Goal: Information Seeking & Learning: Compare options

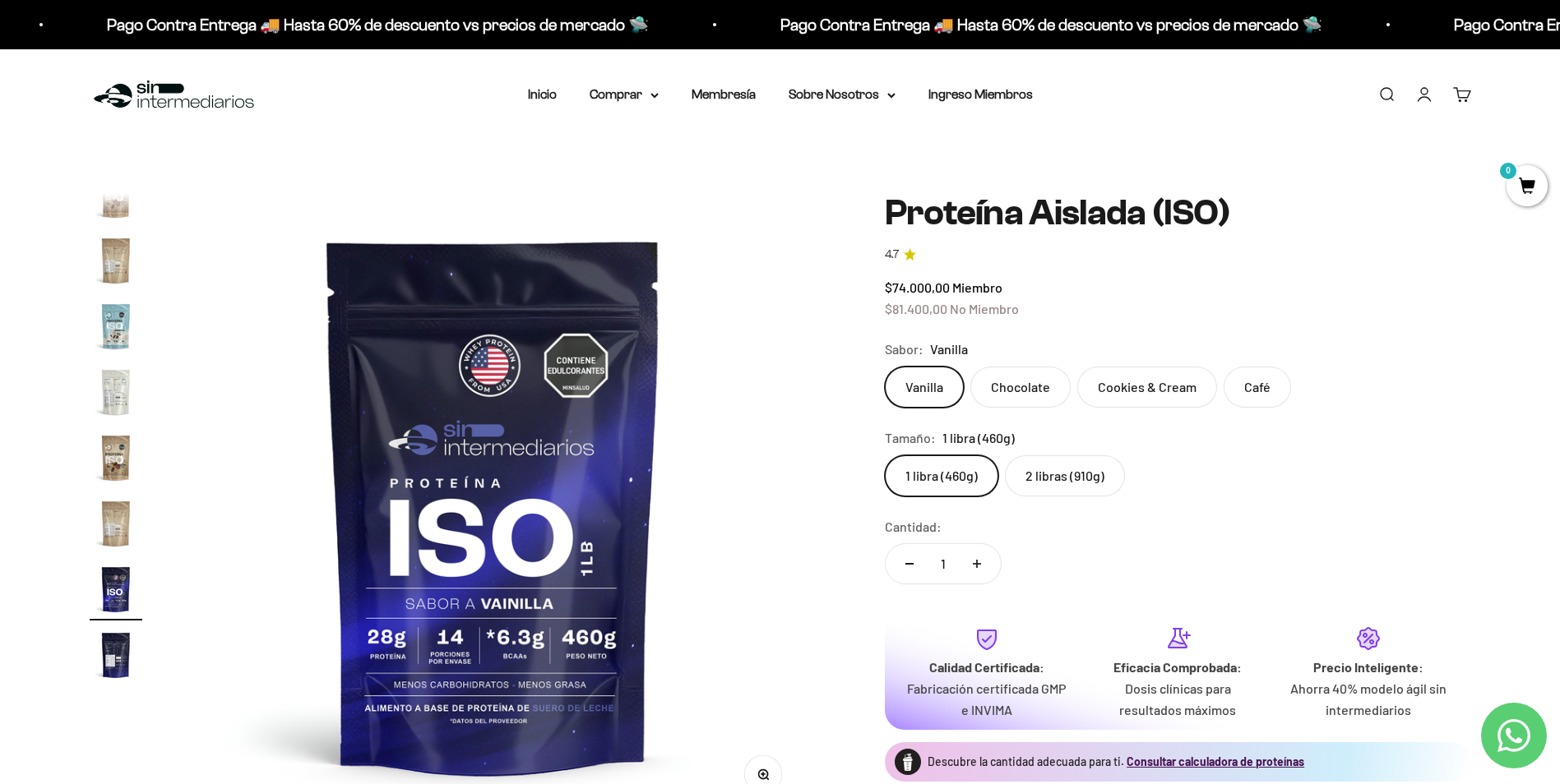
click at [1391, 94] on link "Buscar" at bounding box center [1386, 94] width 18 height 18
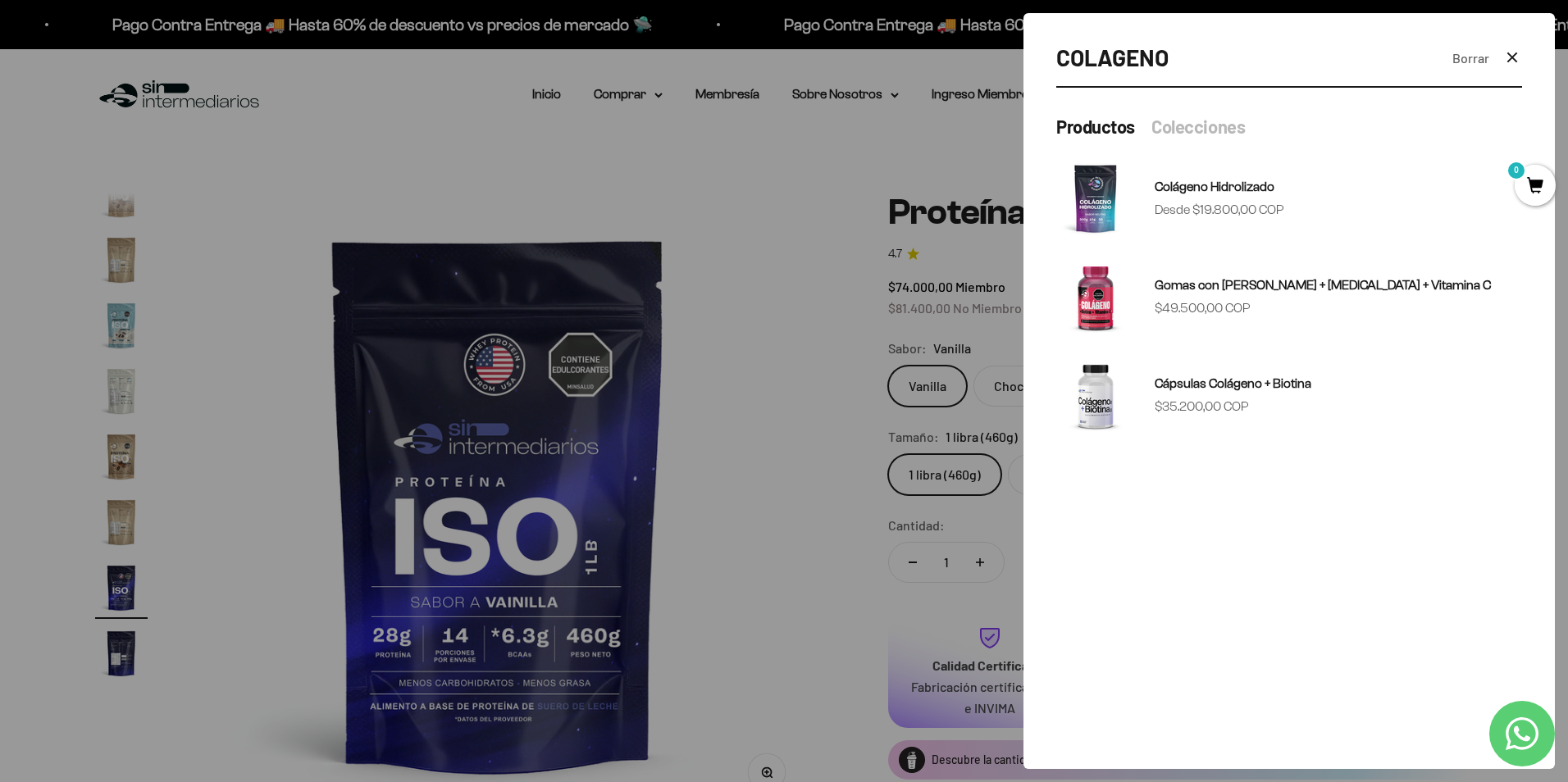
type input "COLAGENO"
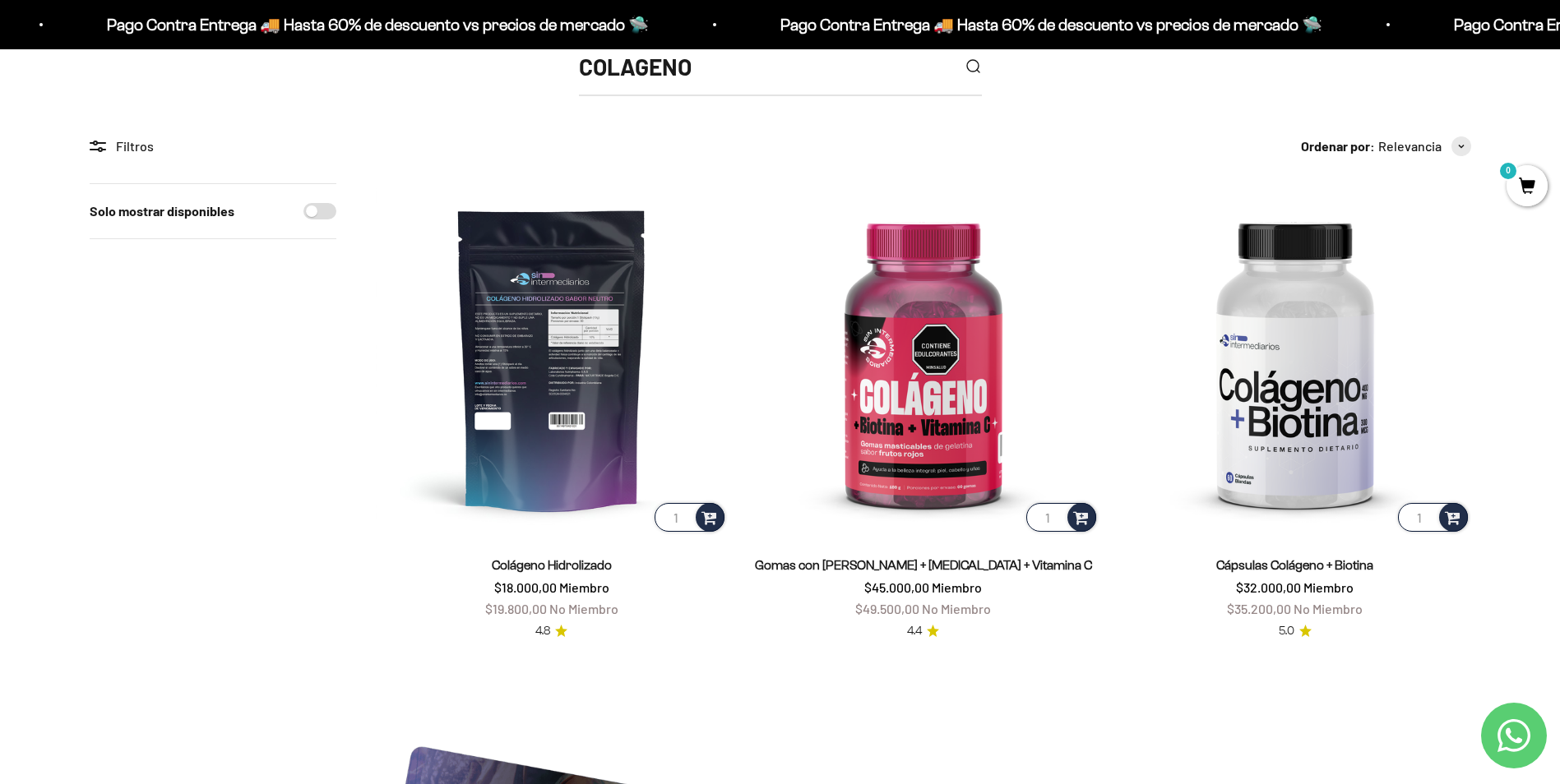
scroll to position [247, 0]
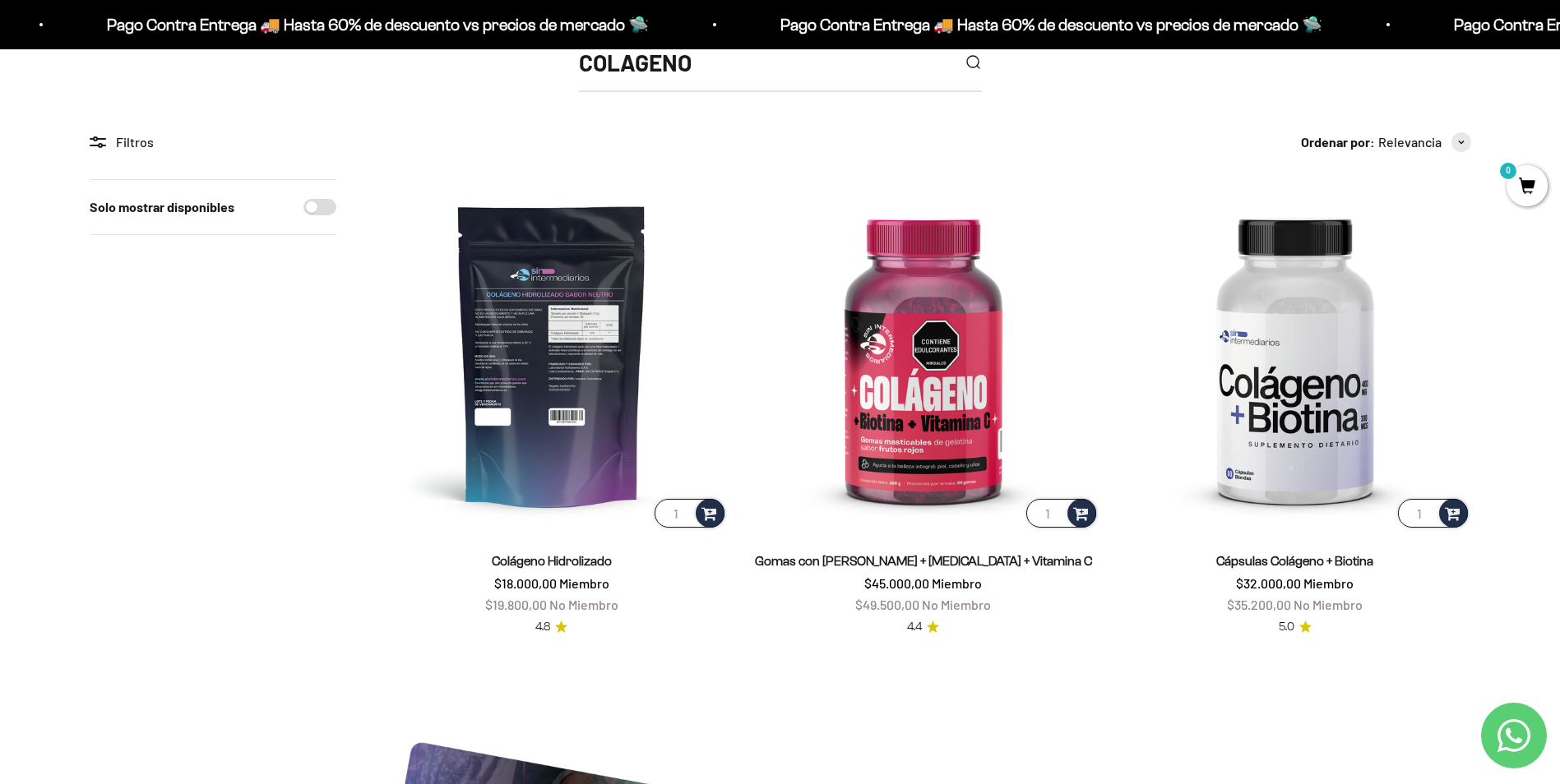
click at [615, 384] on img at bounding box center [552, 355] width 352 height 352
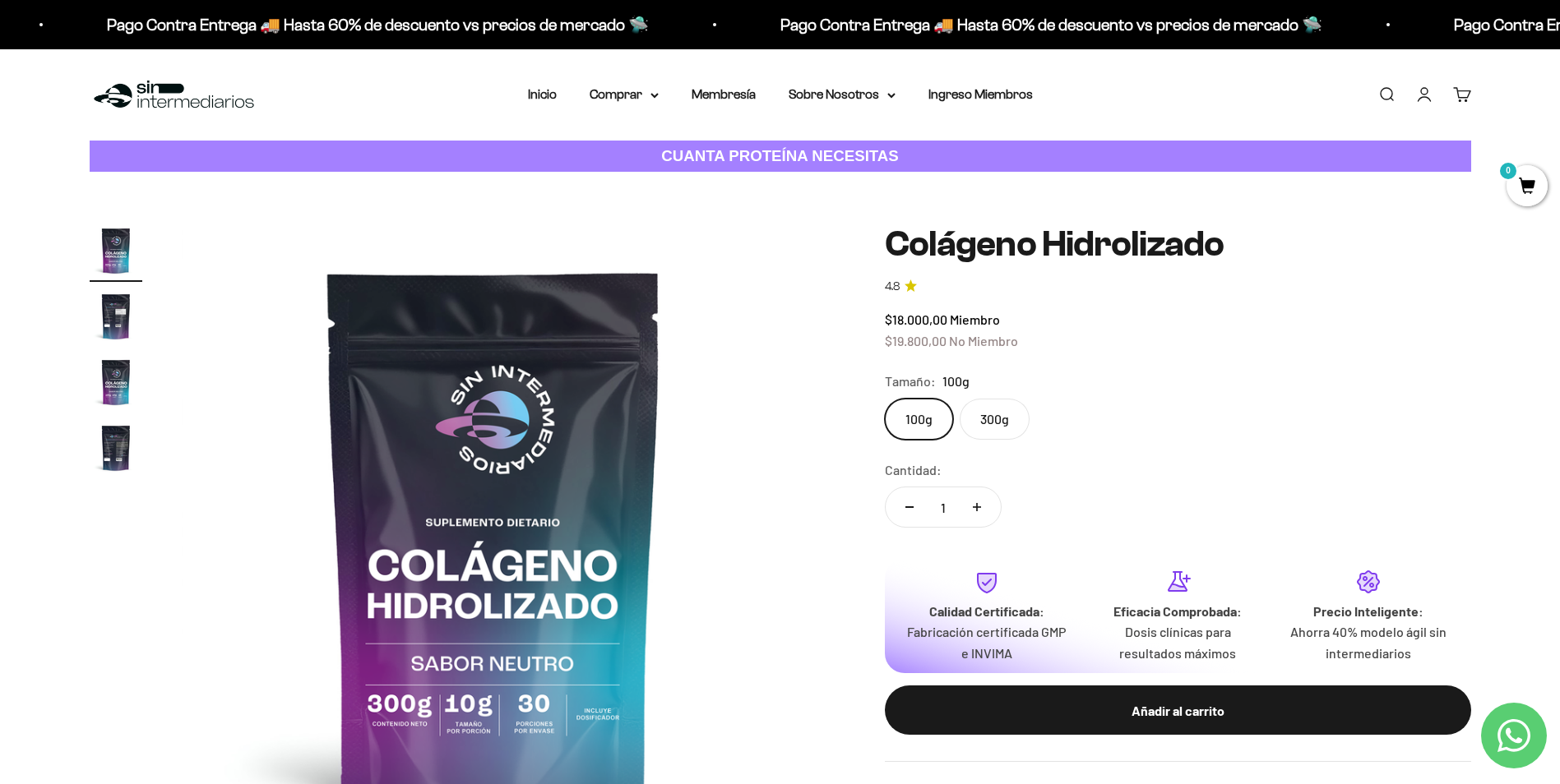
click at [1016, 412] on label "300g" at bounding box center [994, 419] width 70 height 41
click at [885, 399] on input "300g" at bounding box center [884, 398] width 1 height 1
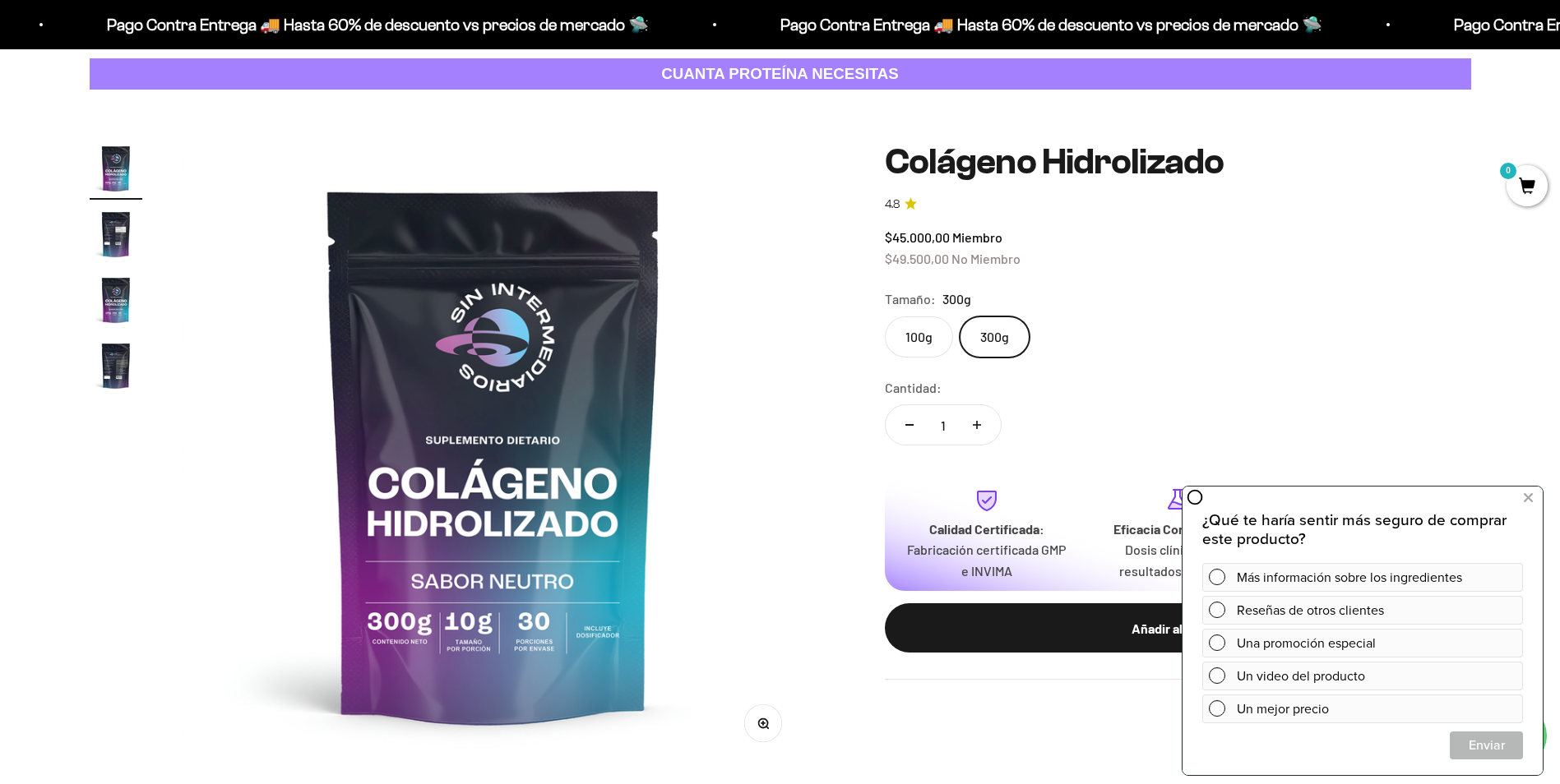
click at [946, 727] on div "Zoom Ir al artículo 1 Ir al artículo 2 Ir al artículo 3 Ir al artículo 4 Coláge…" at bounding box center [780, 454] width 1382 height 624
click at [1537, 497] on button at bounding box center [1528, 498] width 30 height 26
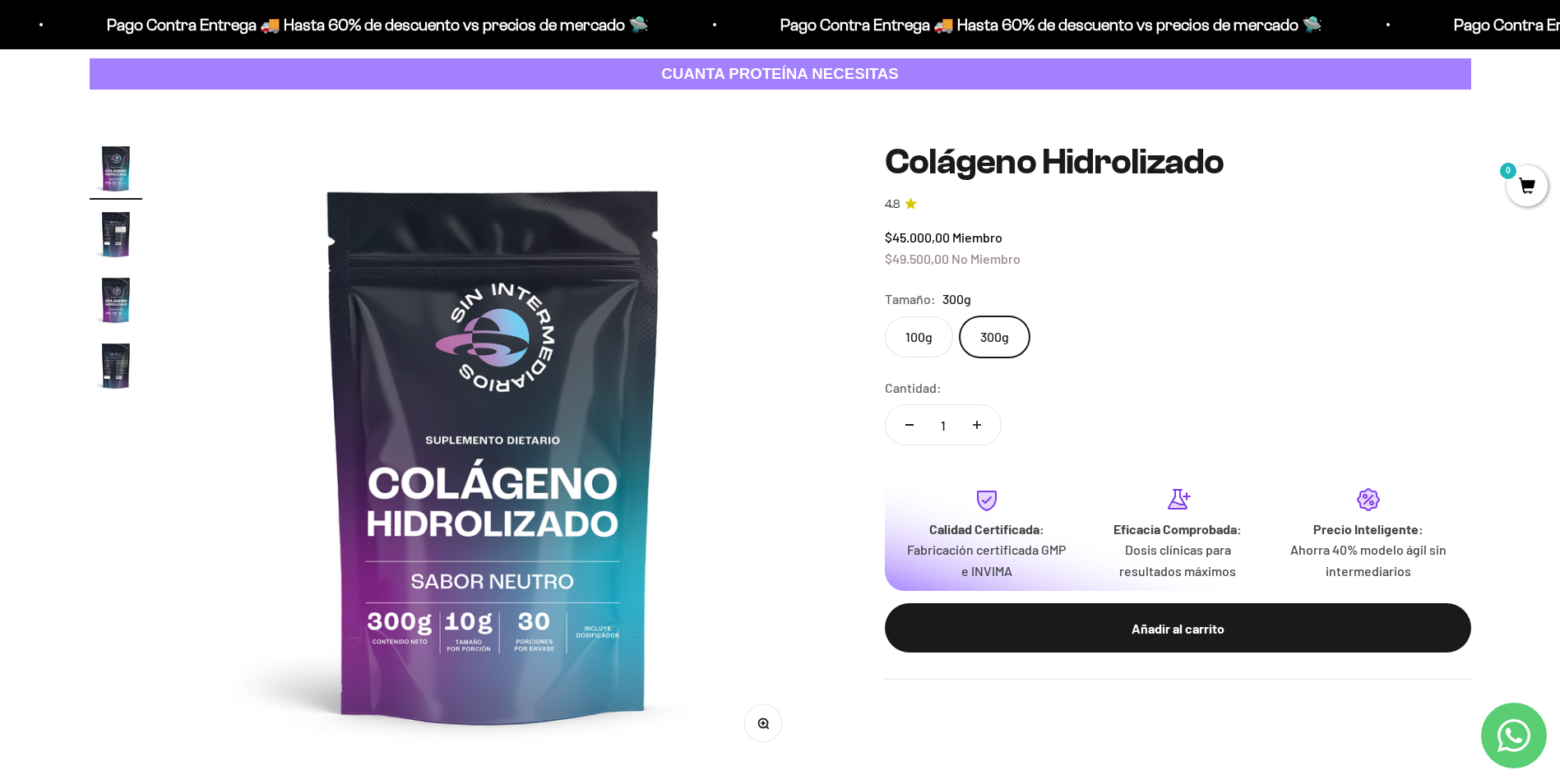
click at [699, 75] on strong "CUANTA PROTEÍNA NECESITAS" at bounding box center [779, 73] width 237 height 17
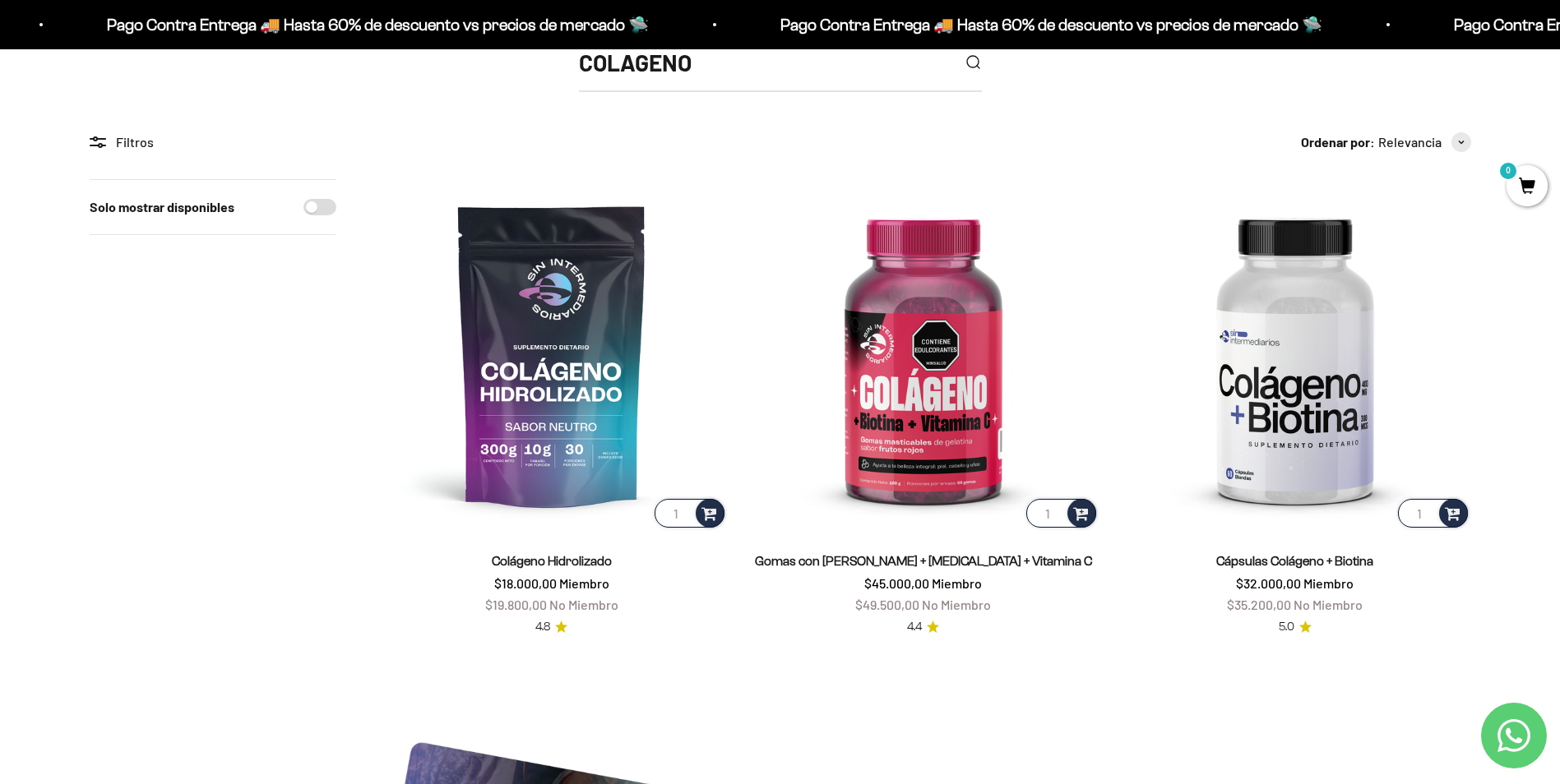
scroll to position [329, 0]
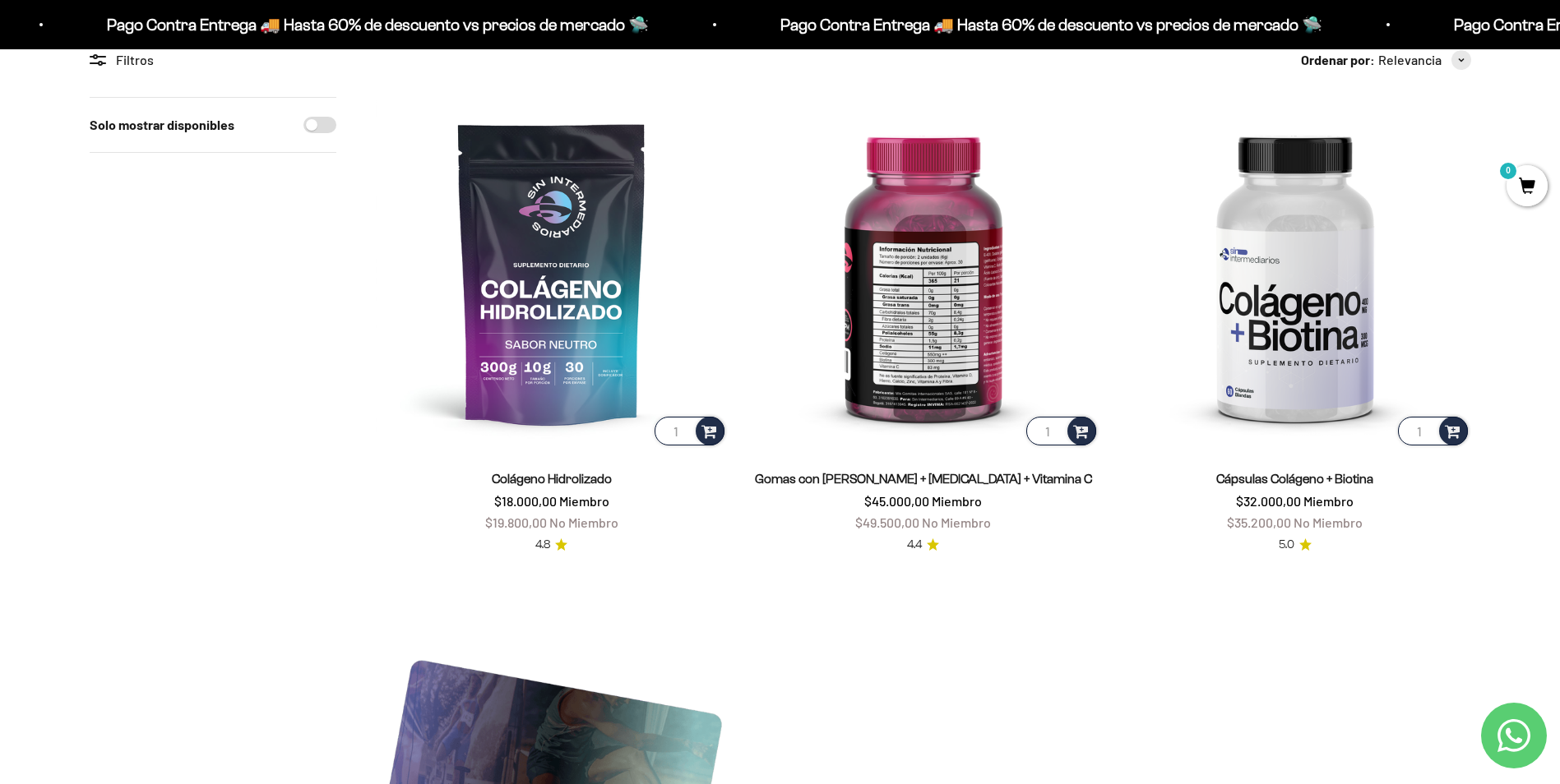
click at [944, 319] on img at bounding box center [924, 273] width 352 height 352
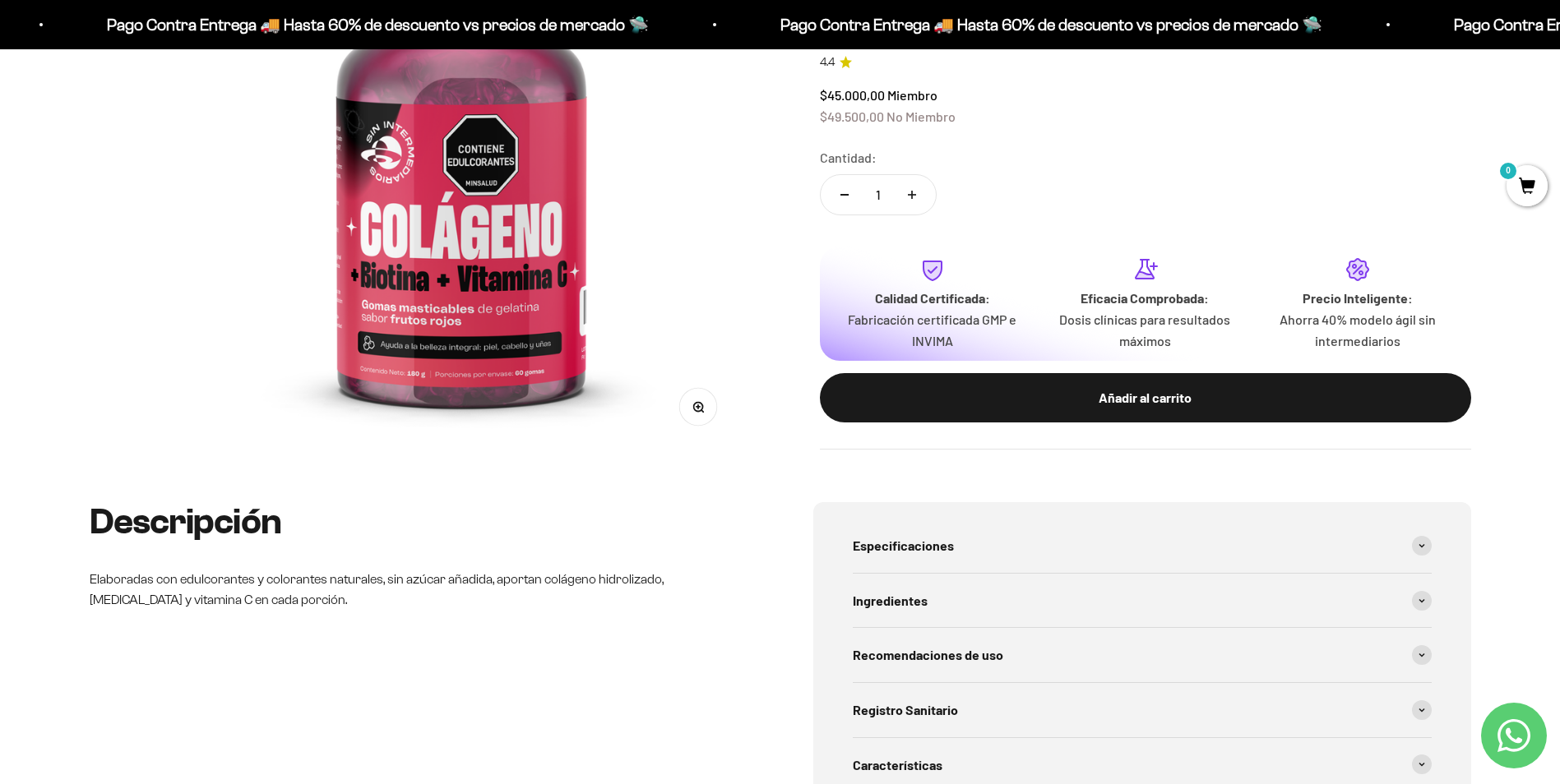
scroll to position [82, 0]
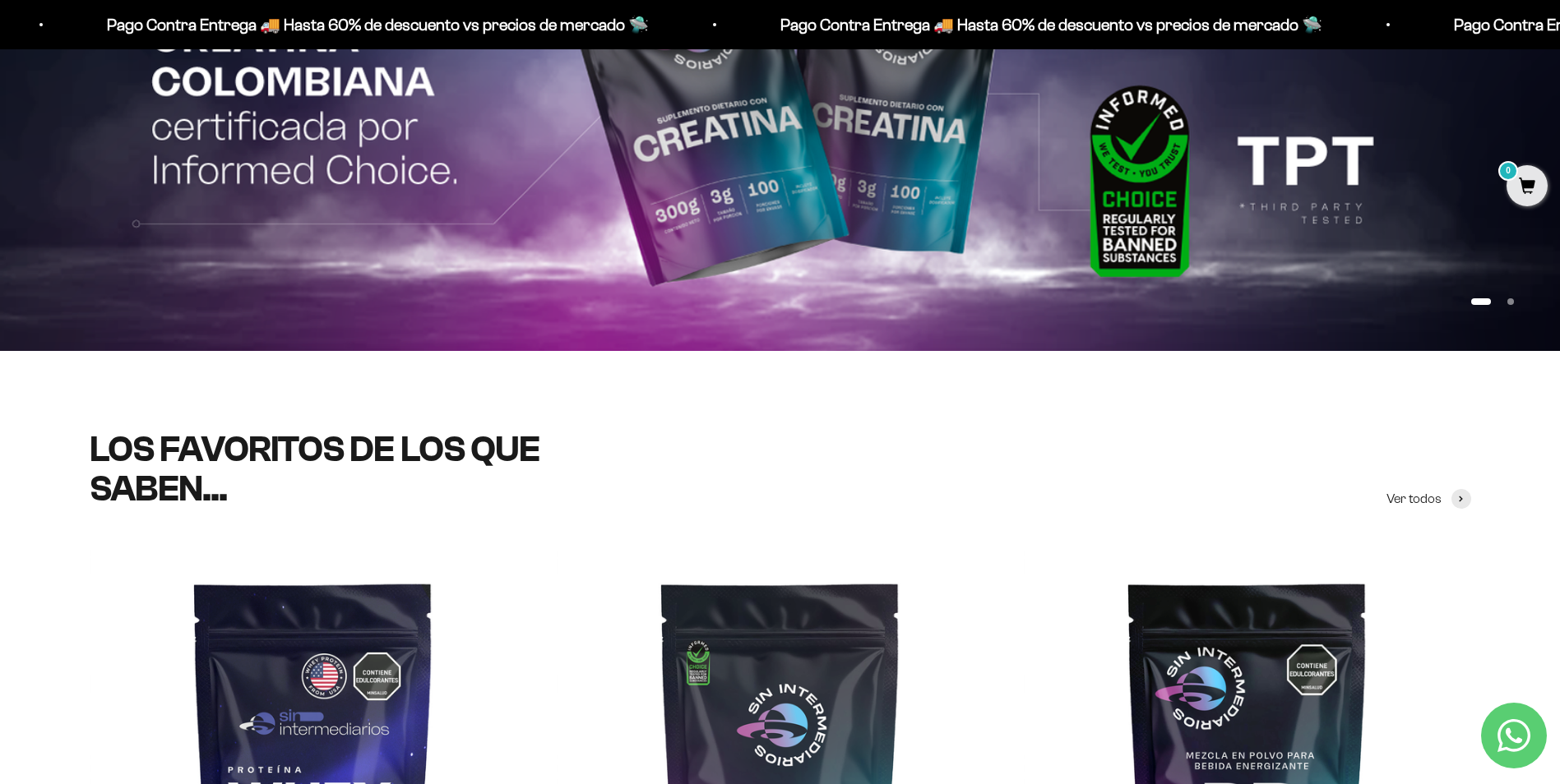
scroll to position [82, 0]
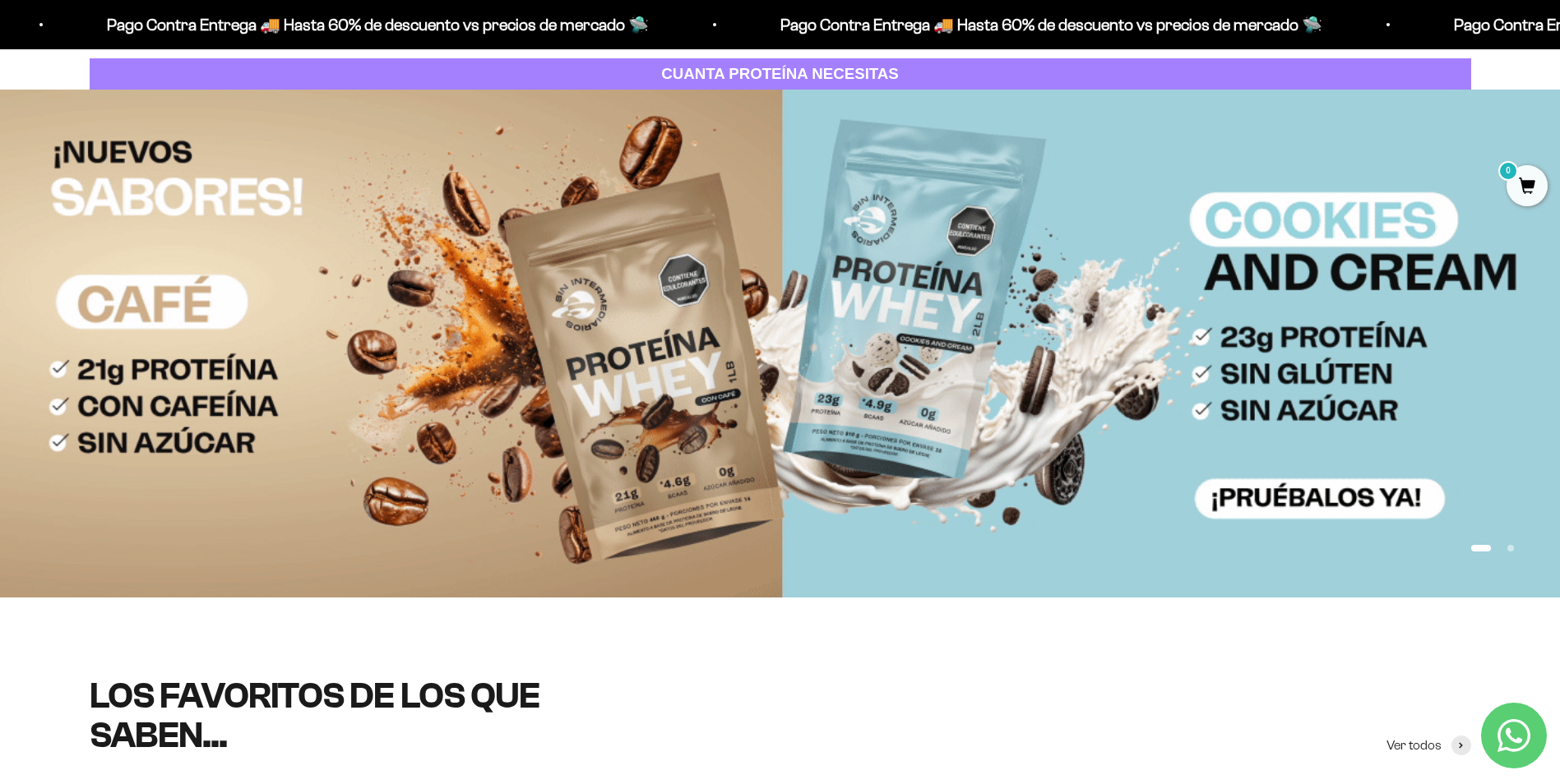
click at [1338, 484] on img at bounding box center [780, 344] width 1560 height 508
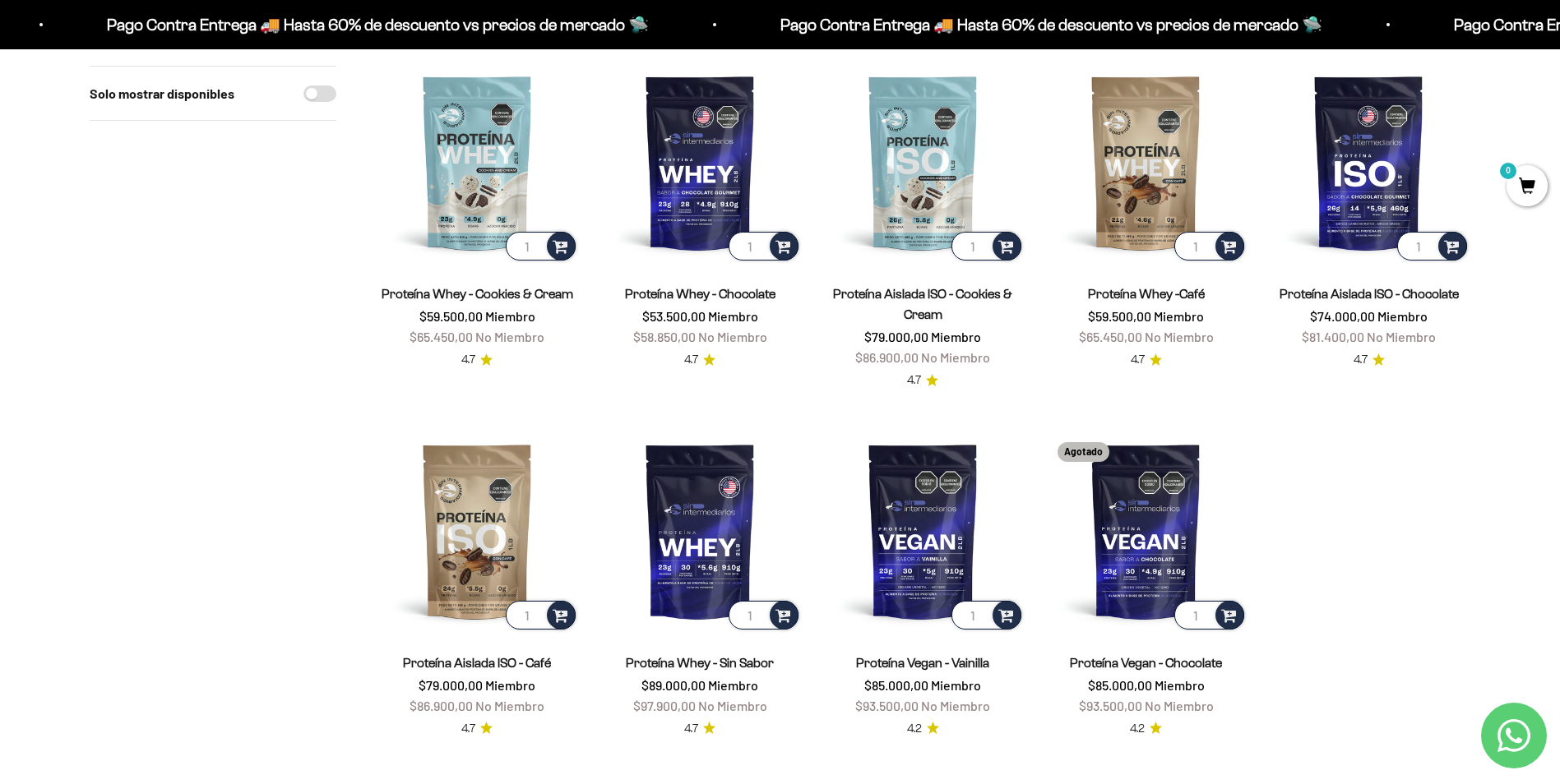
scroll to position [576, 0]
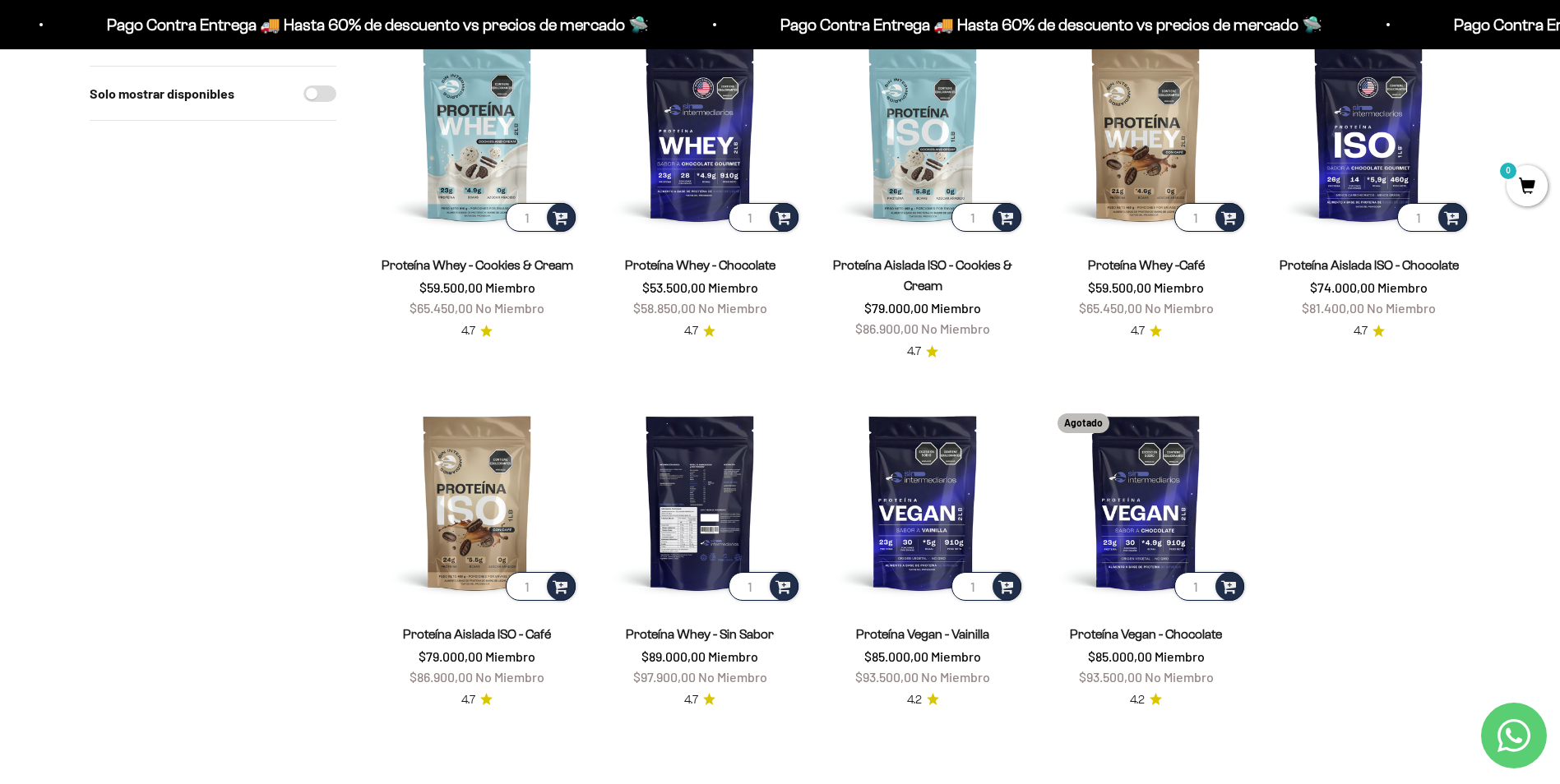
click at [721, 480] on img at bounding box center [700, 502] width 203 height 203
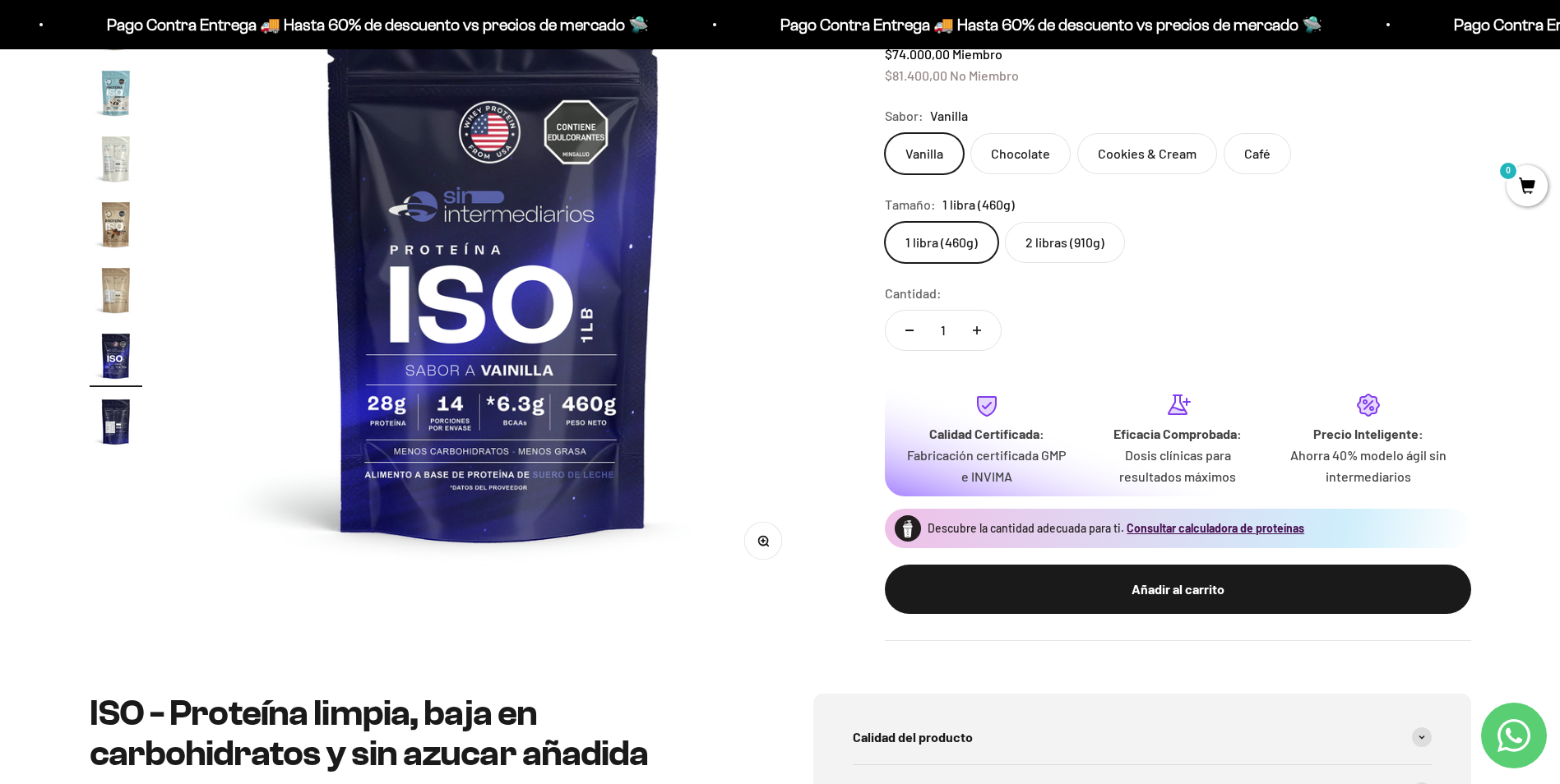
scroll to position [82, 0]
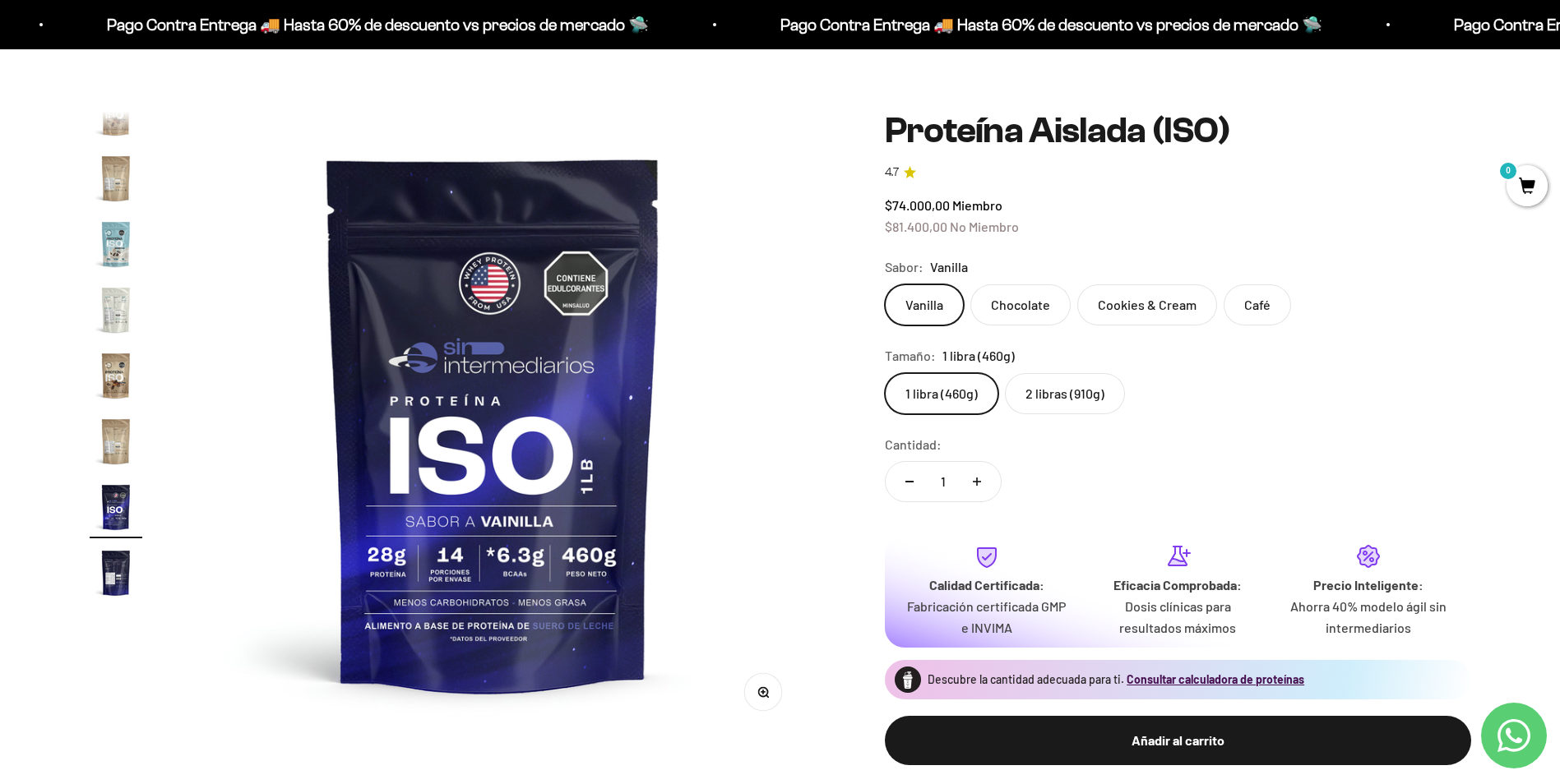
click at [112, 448] on img "Ir al artículo 15" at bounding box center [116, 441] width 53 height 53
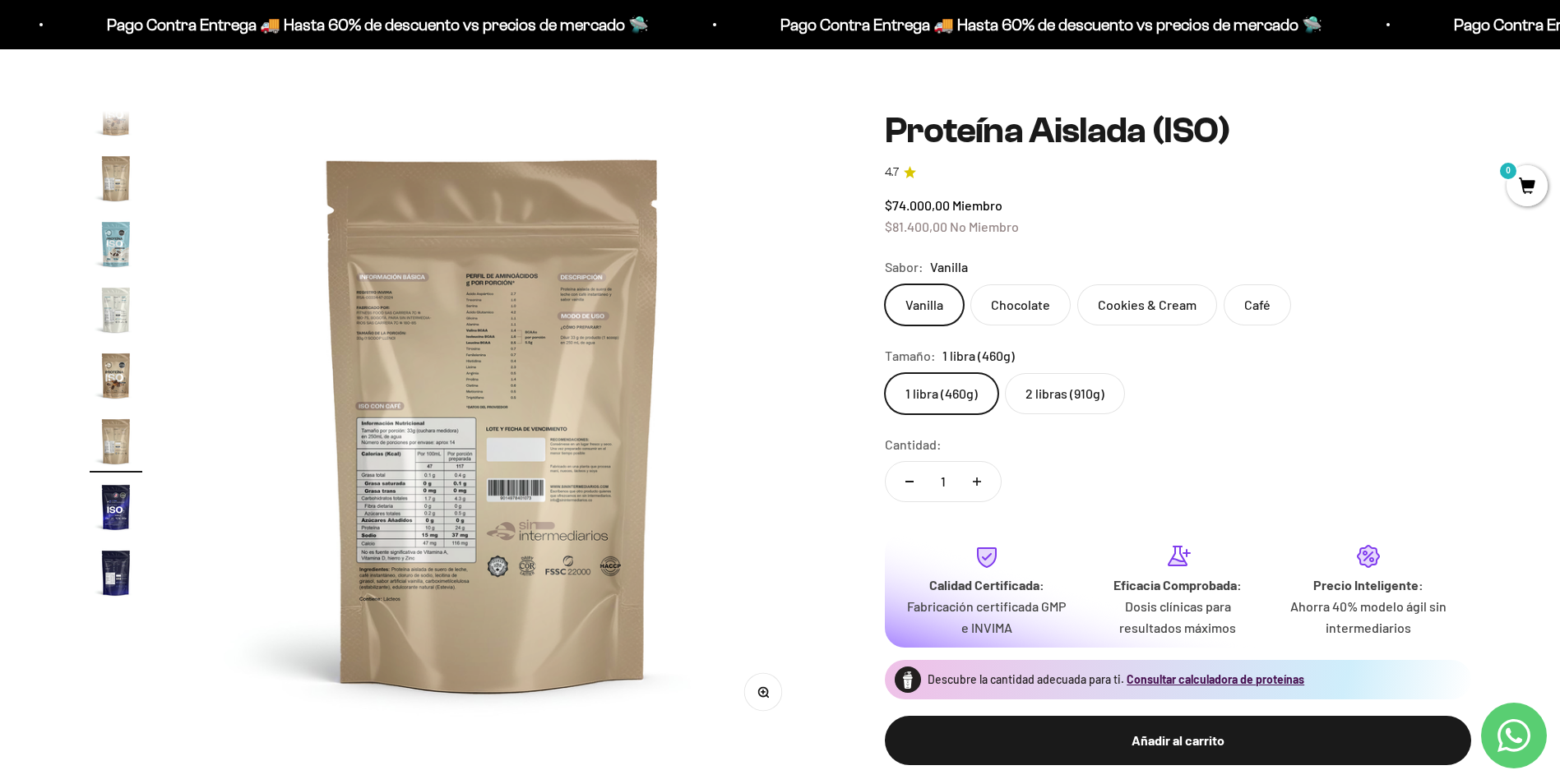
click at [128, 363] on img "Ir al artículo 14" at bounding box center [116, 376] width 53 height 53
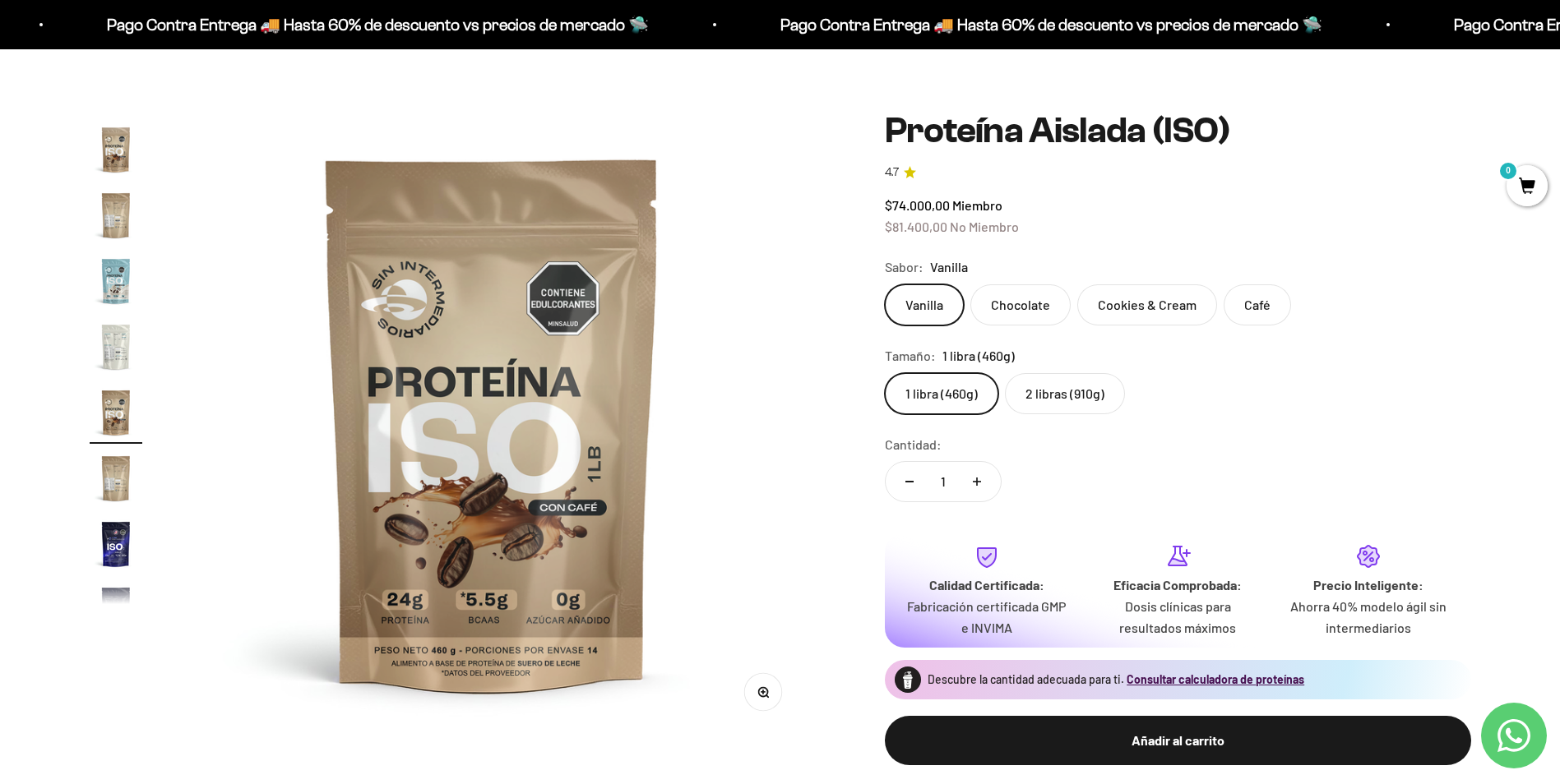
scroll to position [0, 8374]
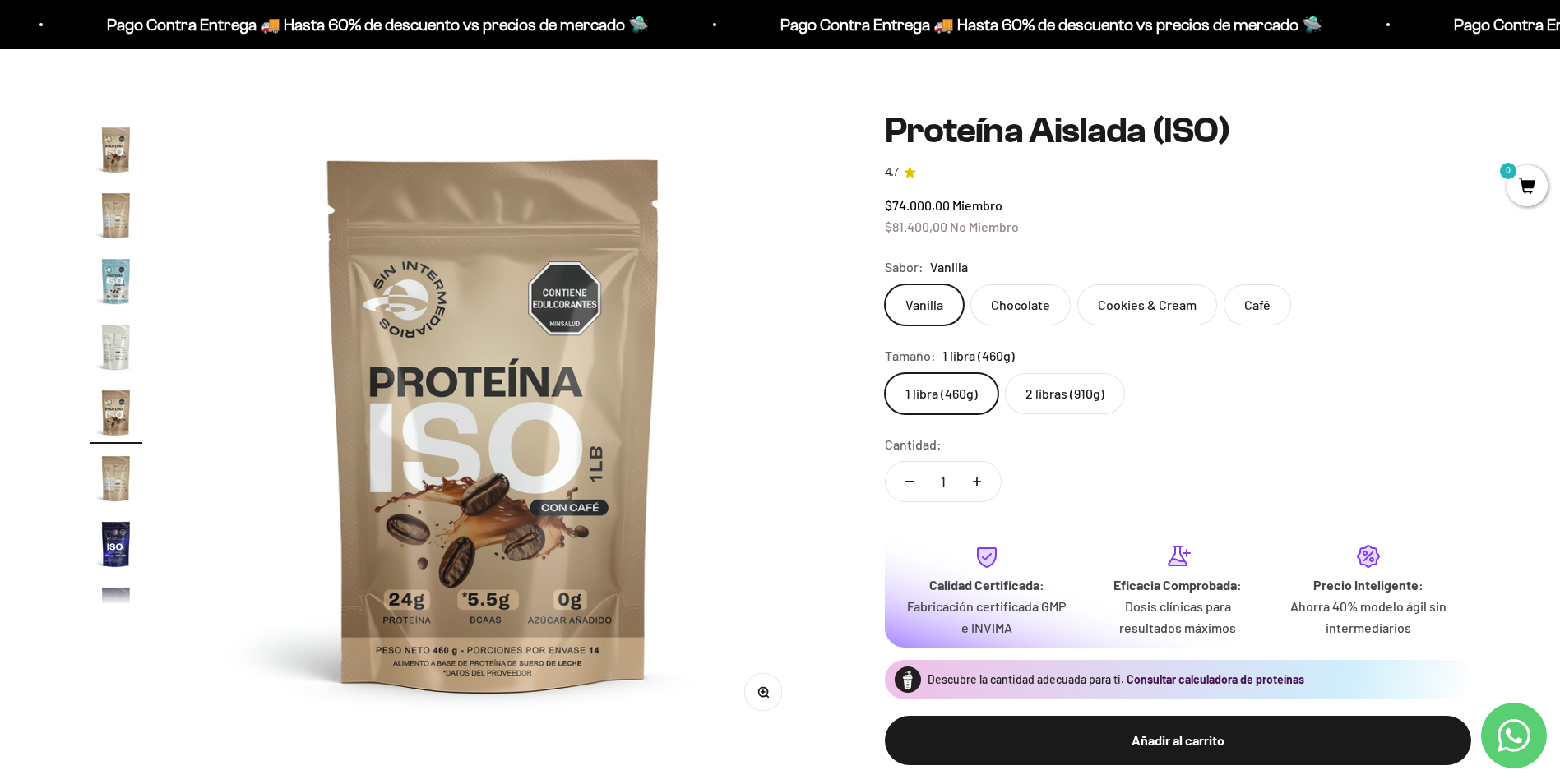
click at [123, 348] on img "Ir al artículo 13" at bounding box center [116, 347] width 53 height 53
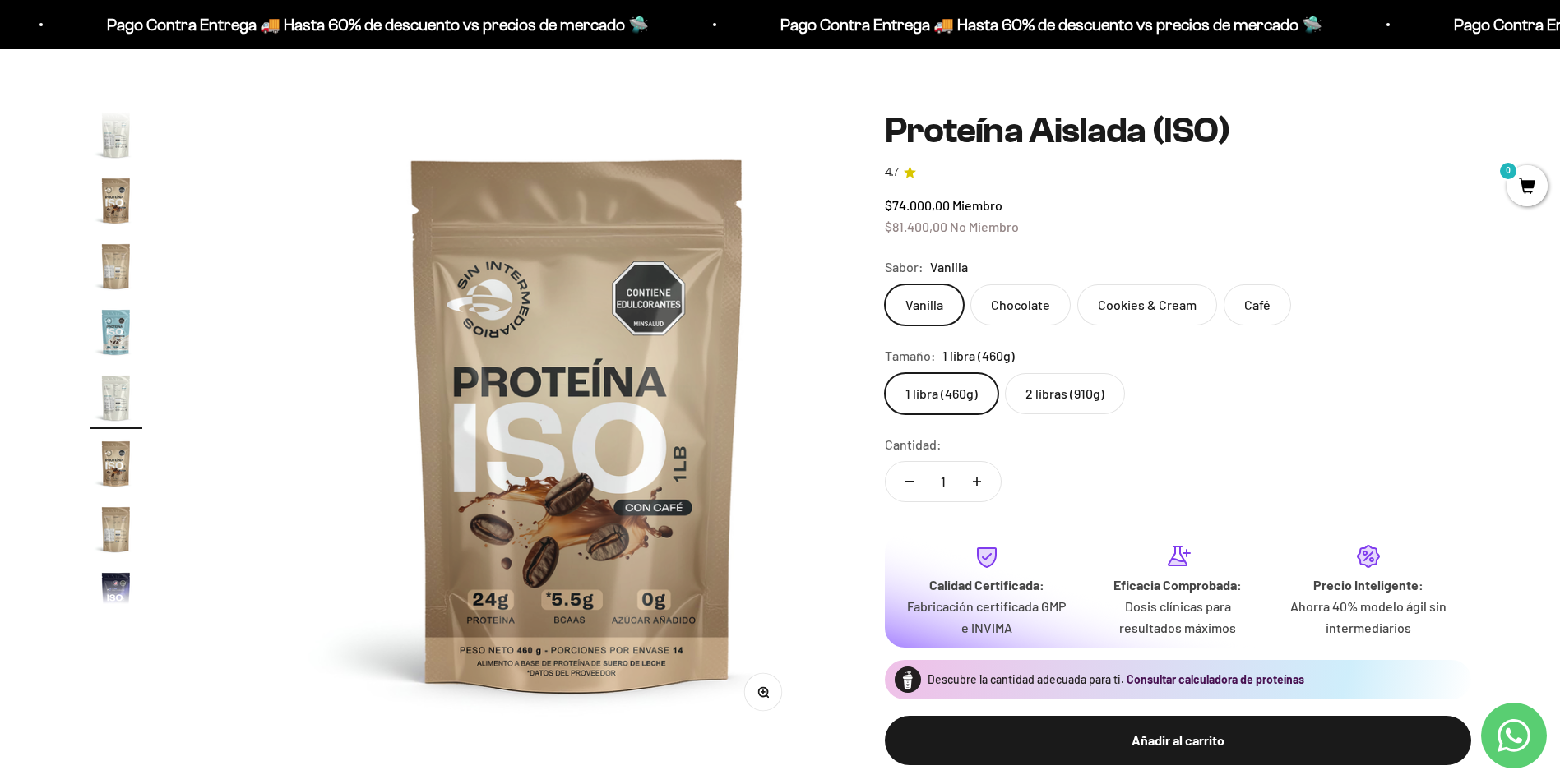
scroll to position [491, 0]
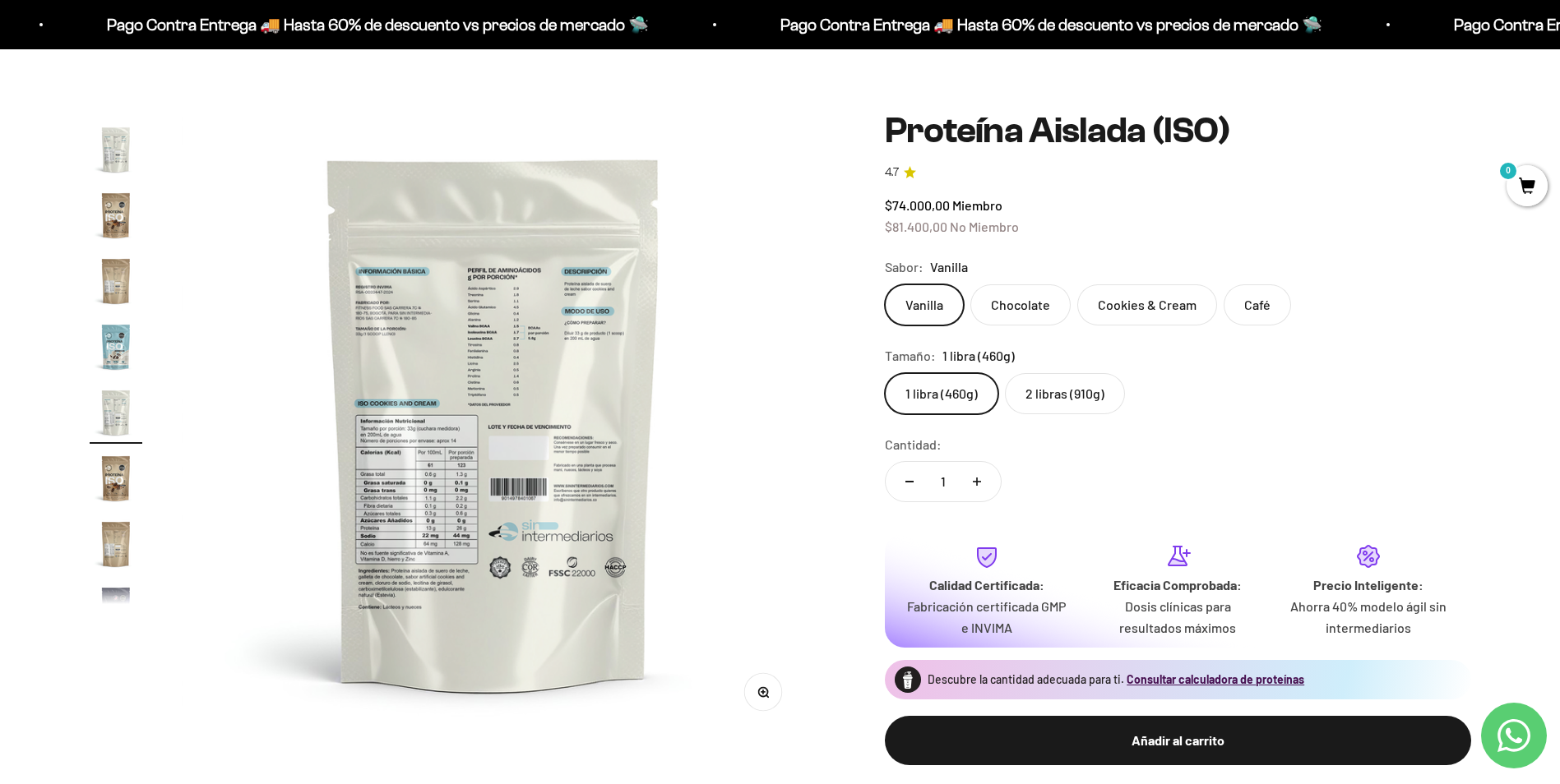
click at [112, 291] on img "Ir al artículo 11" at bounding box center [116, 281] width 53 height 53
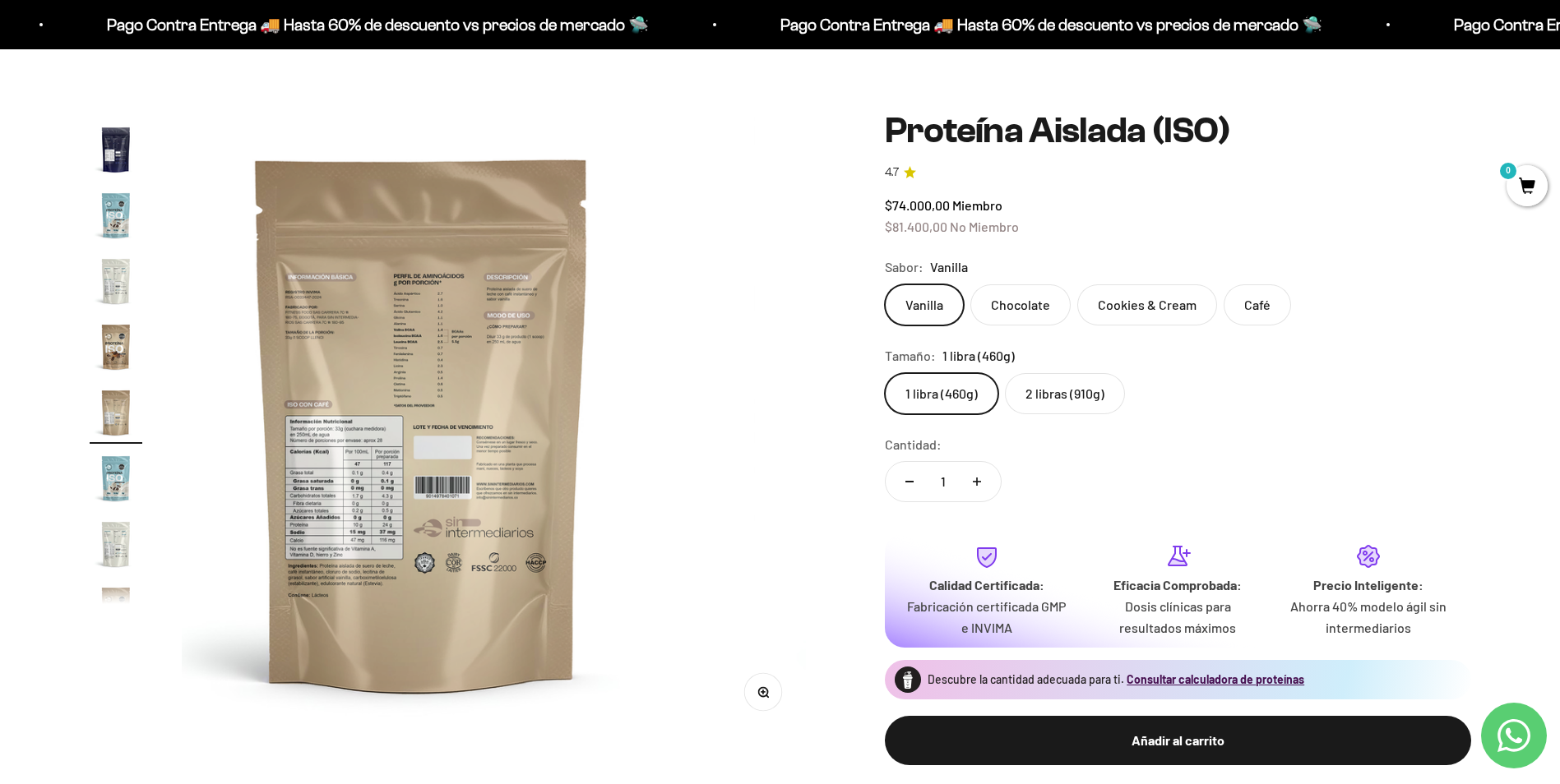
scroll to position [0, 6442]
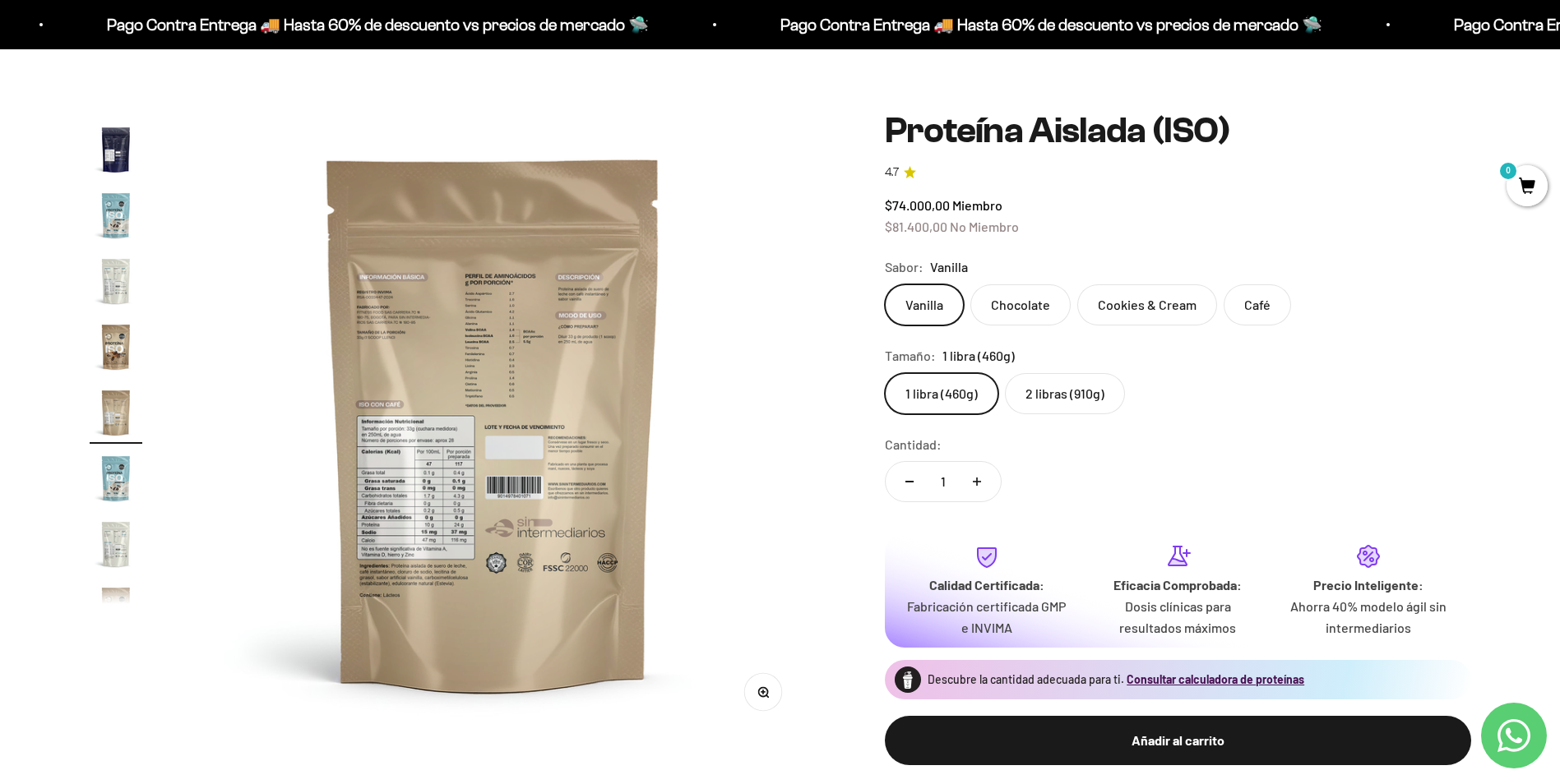
click at [121, 253] on page-dots at bounding box center [116, 358] width 53 height 493
click at [122, 233] on img "Ir al artículo 8" at bounding box center [116, 215] width 53 height 53
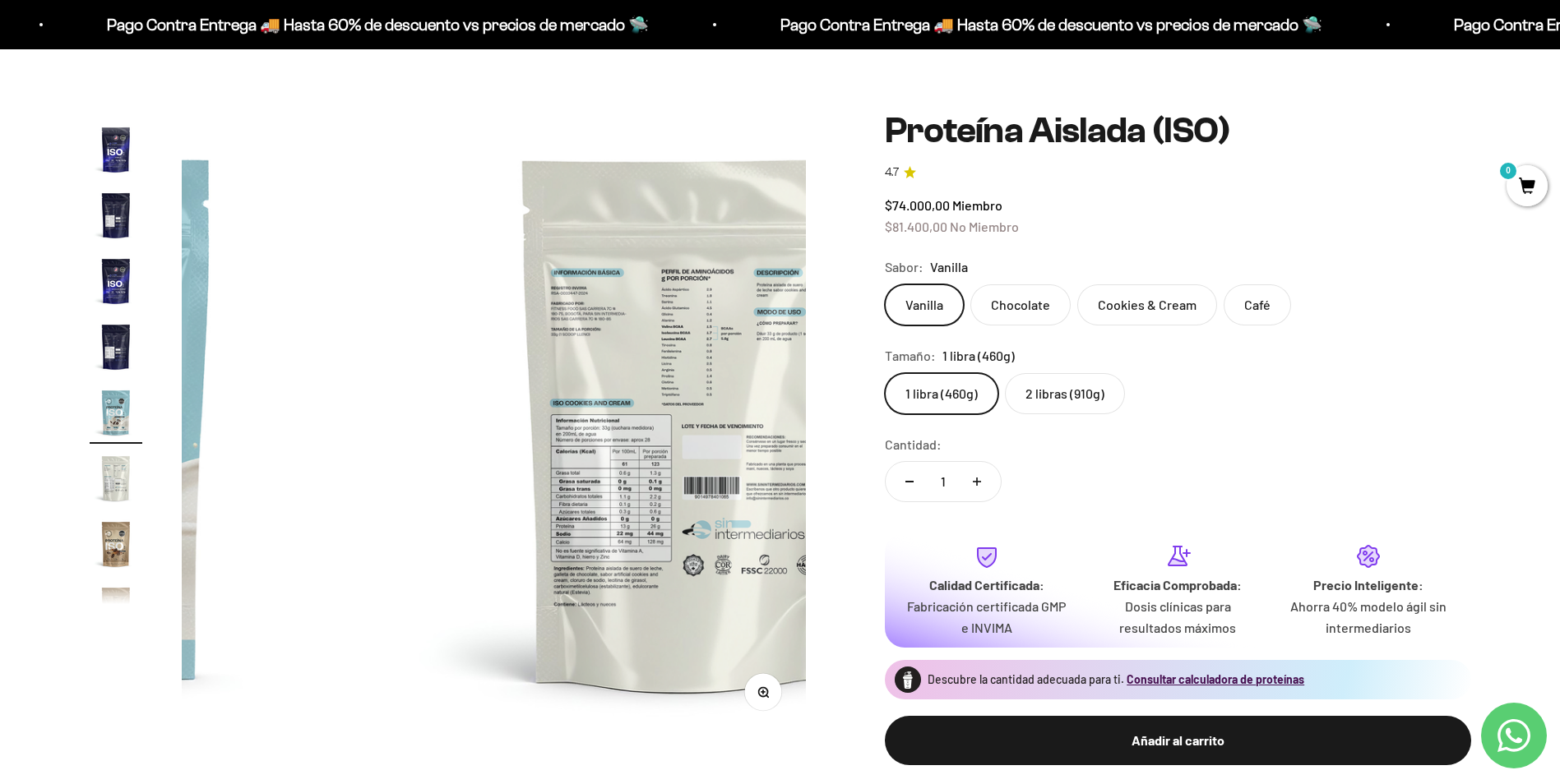
scroll to position [0, 4509]
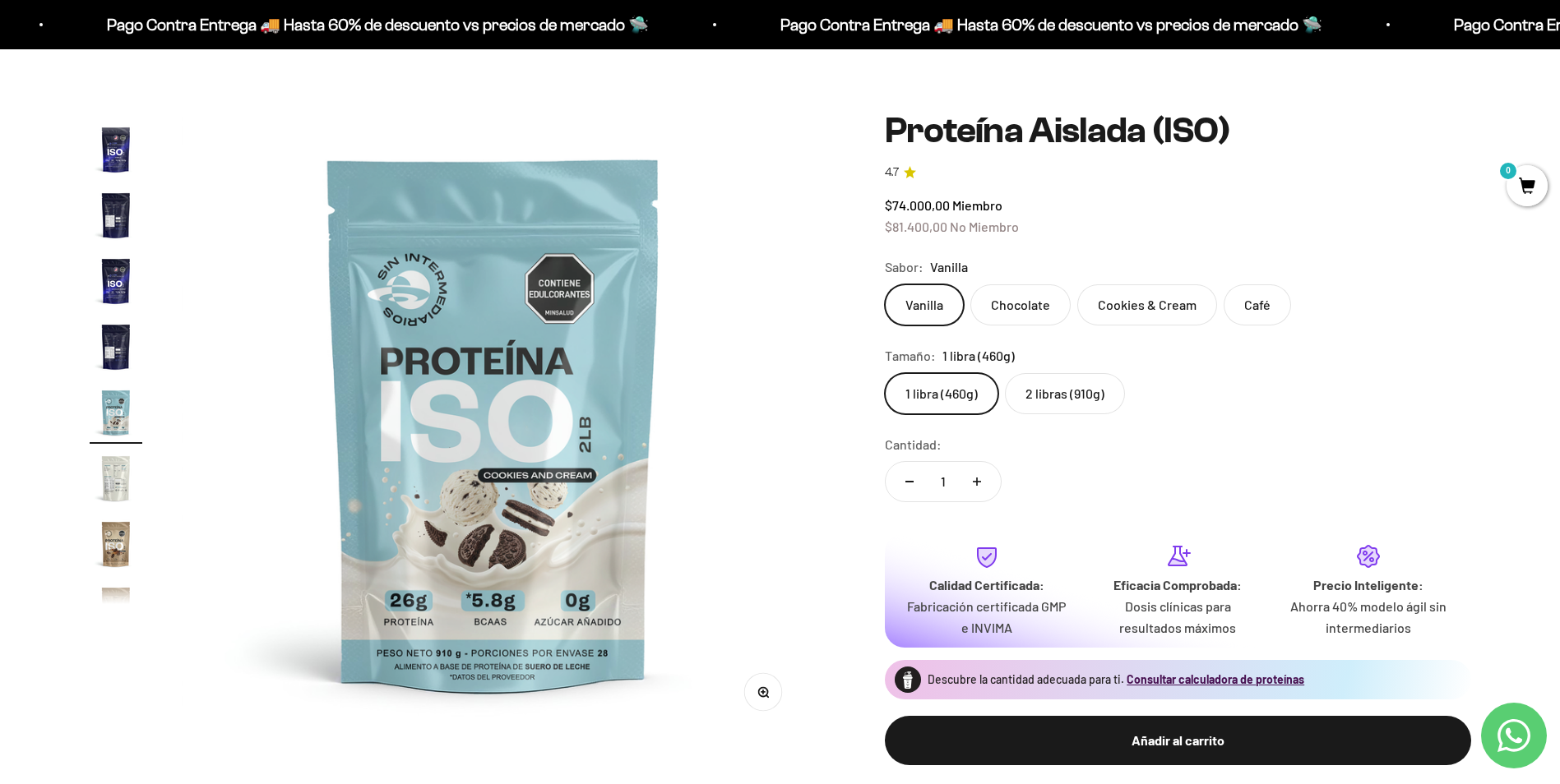
click at [121, 525] on img "Ir al artículo 10" at bounding box center [116, 544] width 53 height 53
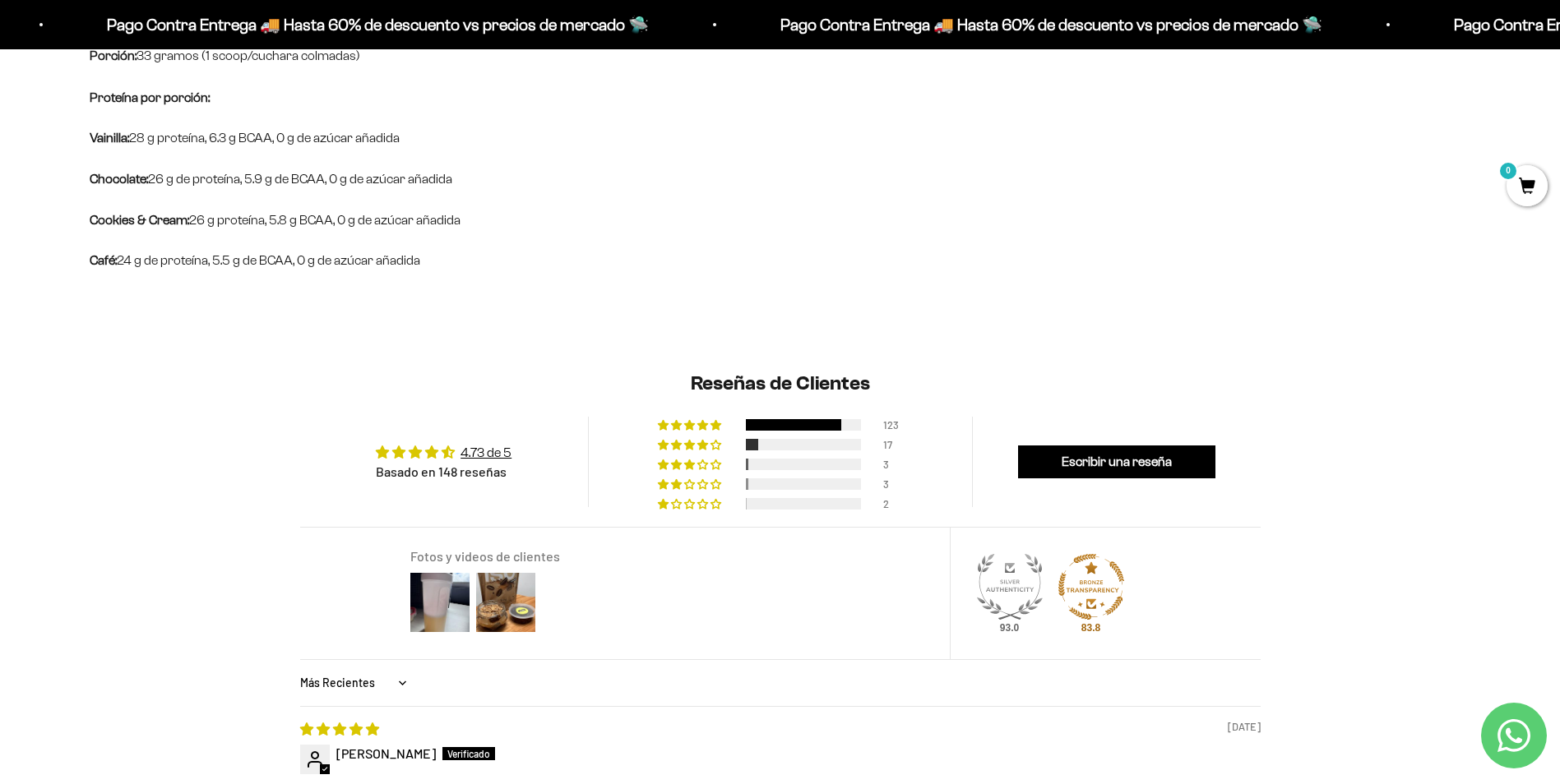
scroll to position [1315, 0]
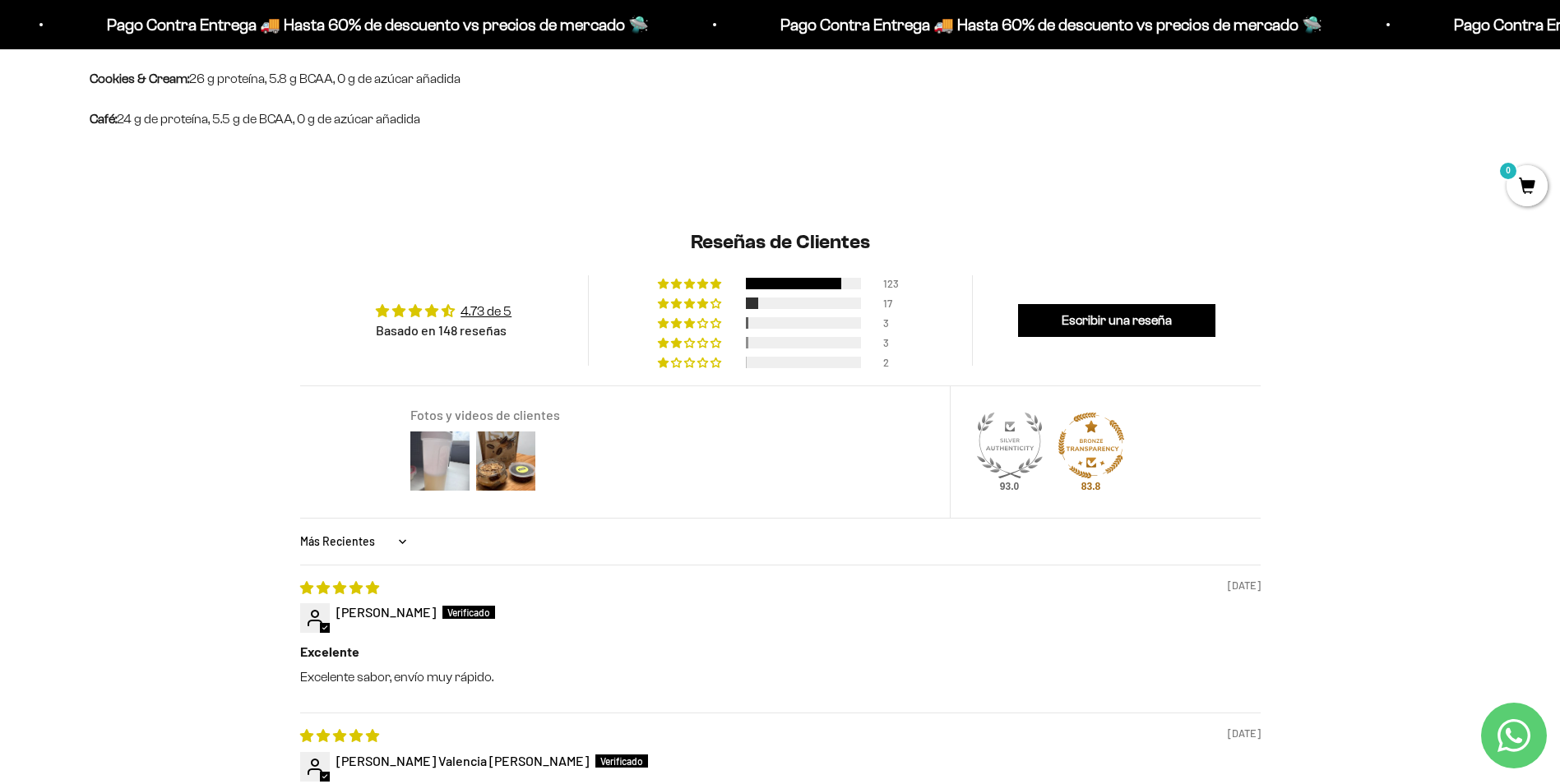
click at [451, 471] on img at bounding box center [440, 461] width 65 height 65
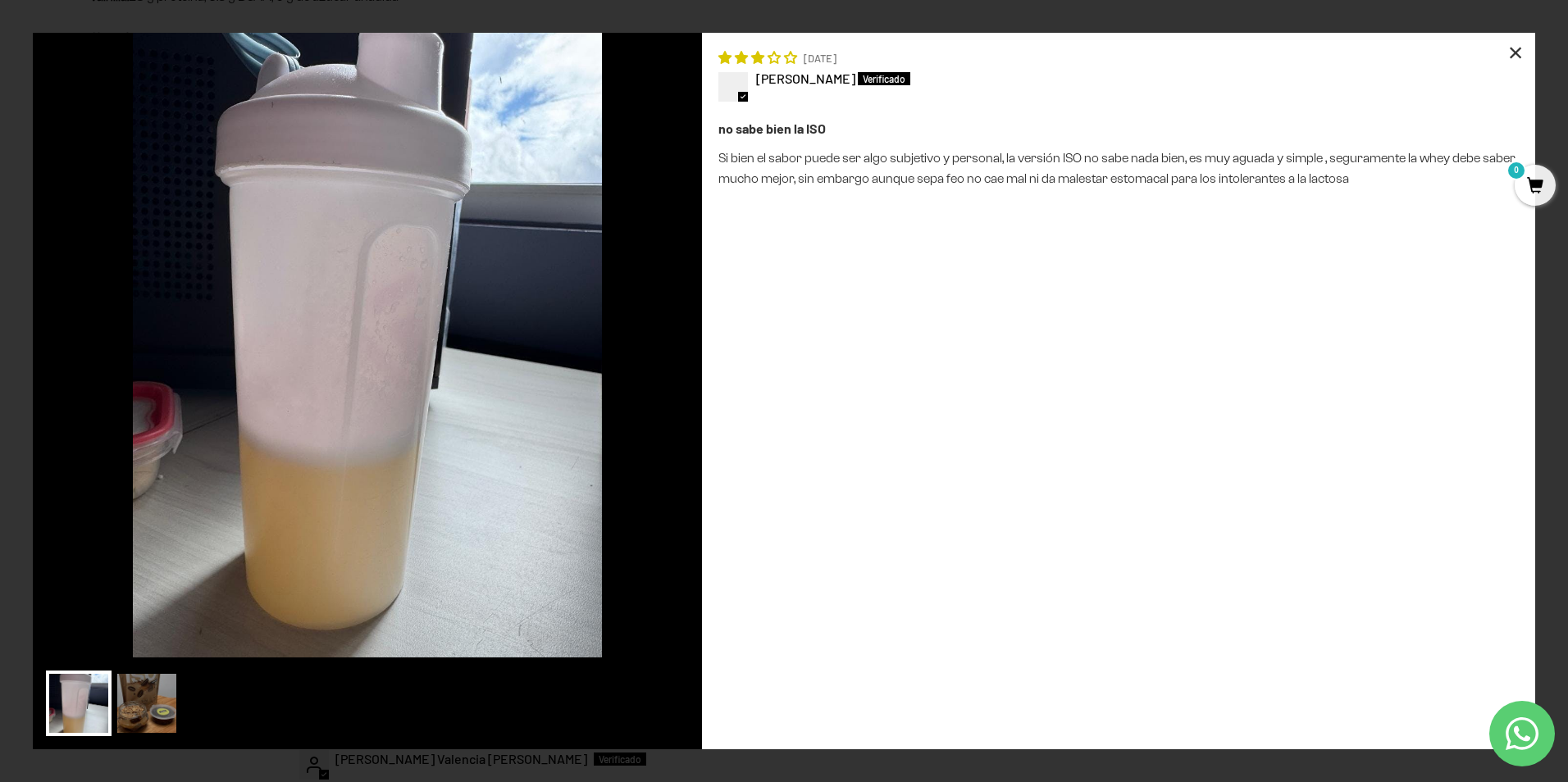
click at [1510, 54] on div "×" at bounding box center [1515, 53] width 39 height 39
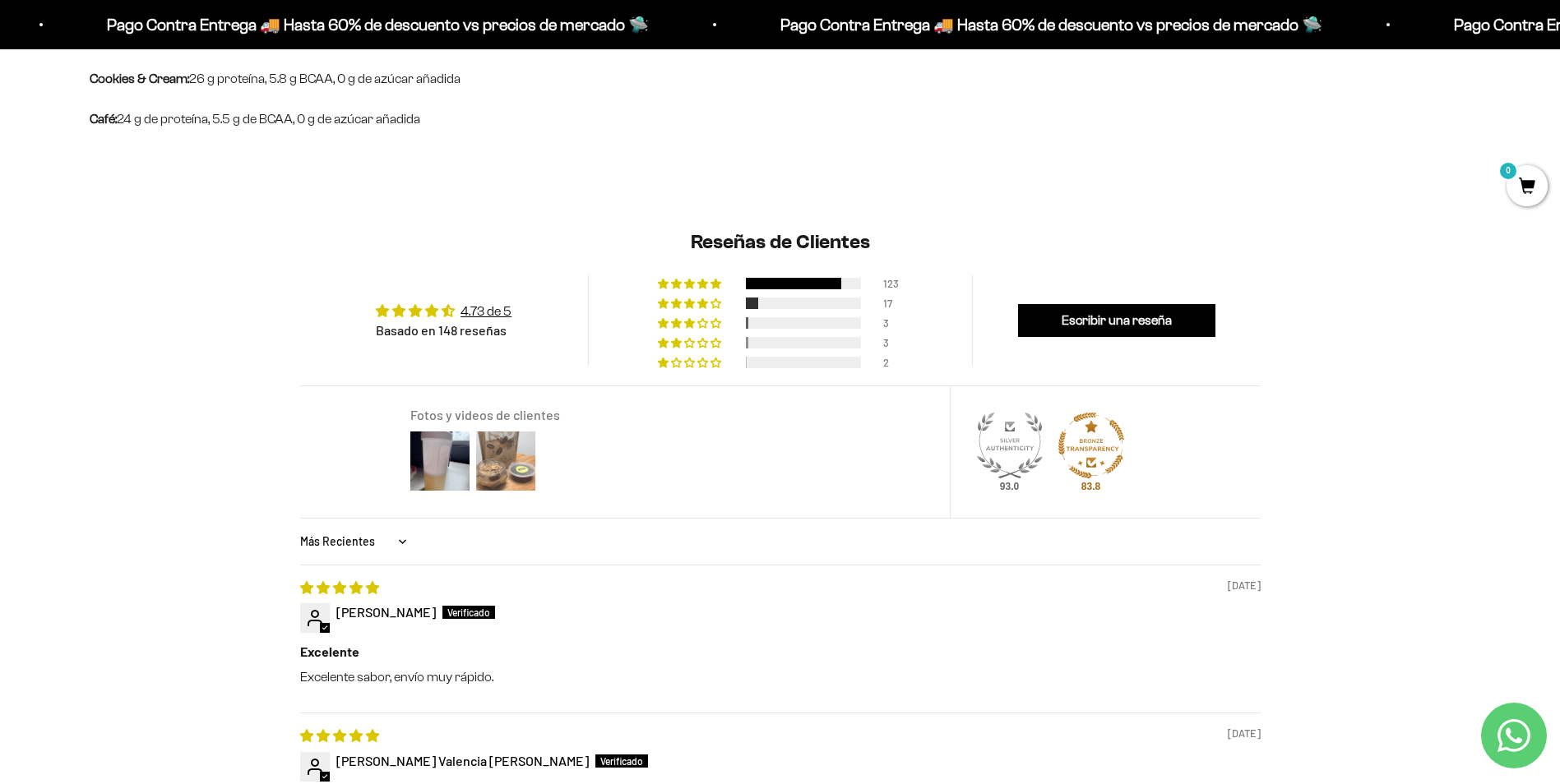
click at [525, 459] on img at bounding box center [505, 461] width 65 height 65
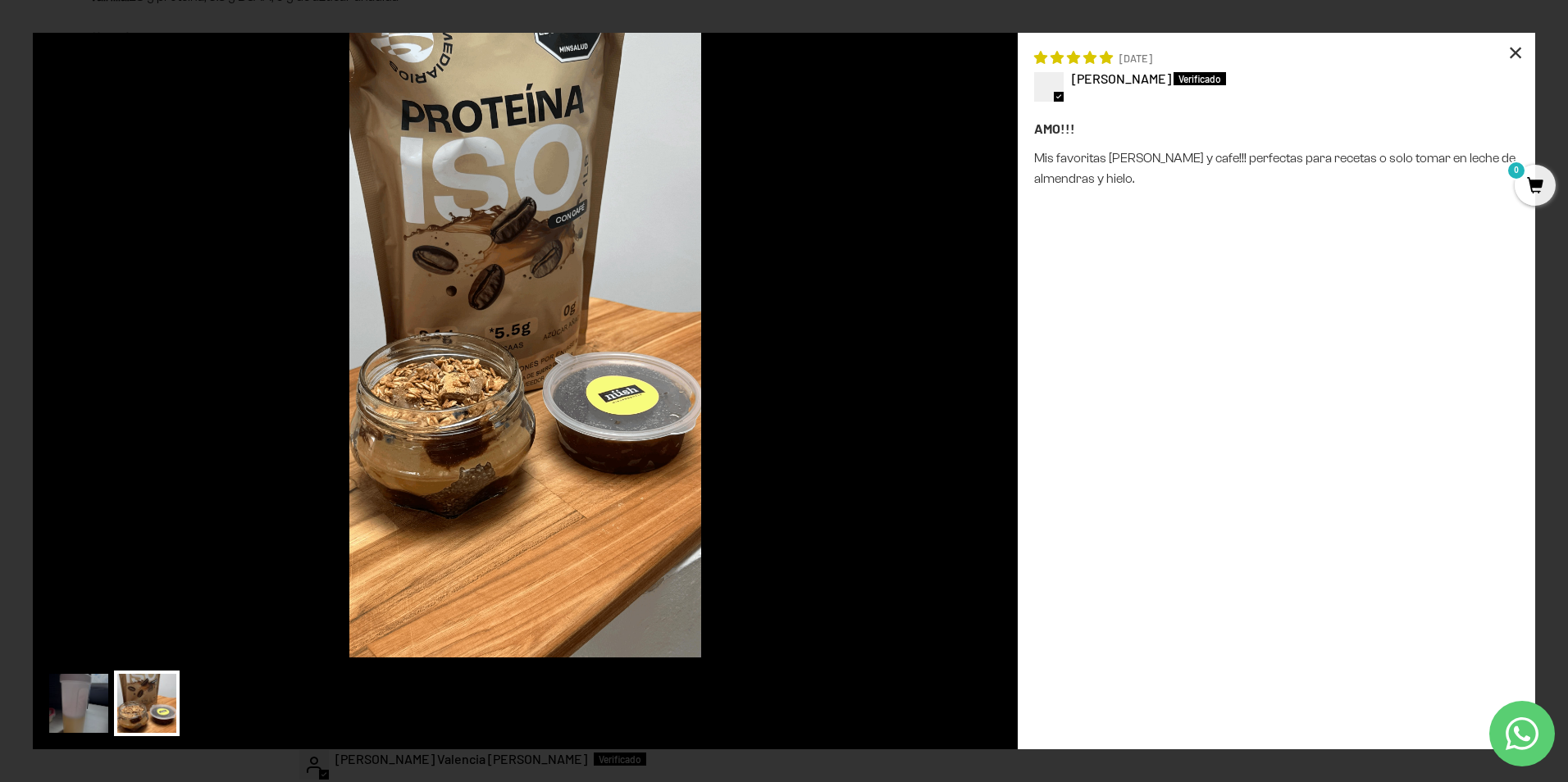
click at [1524, 59] on div "×" at bounding box center [1515, 53] width 39 height 39
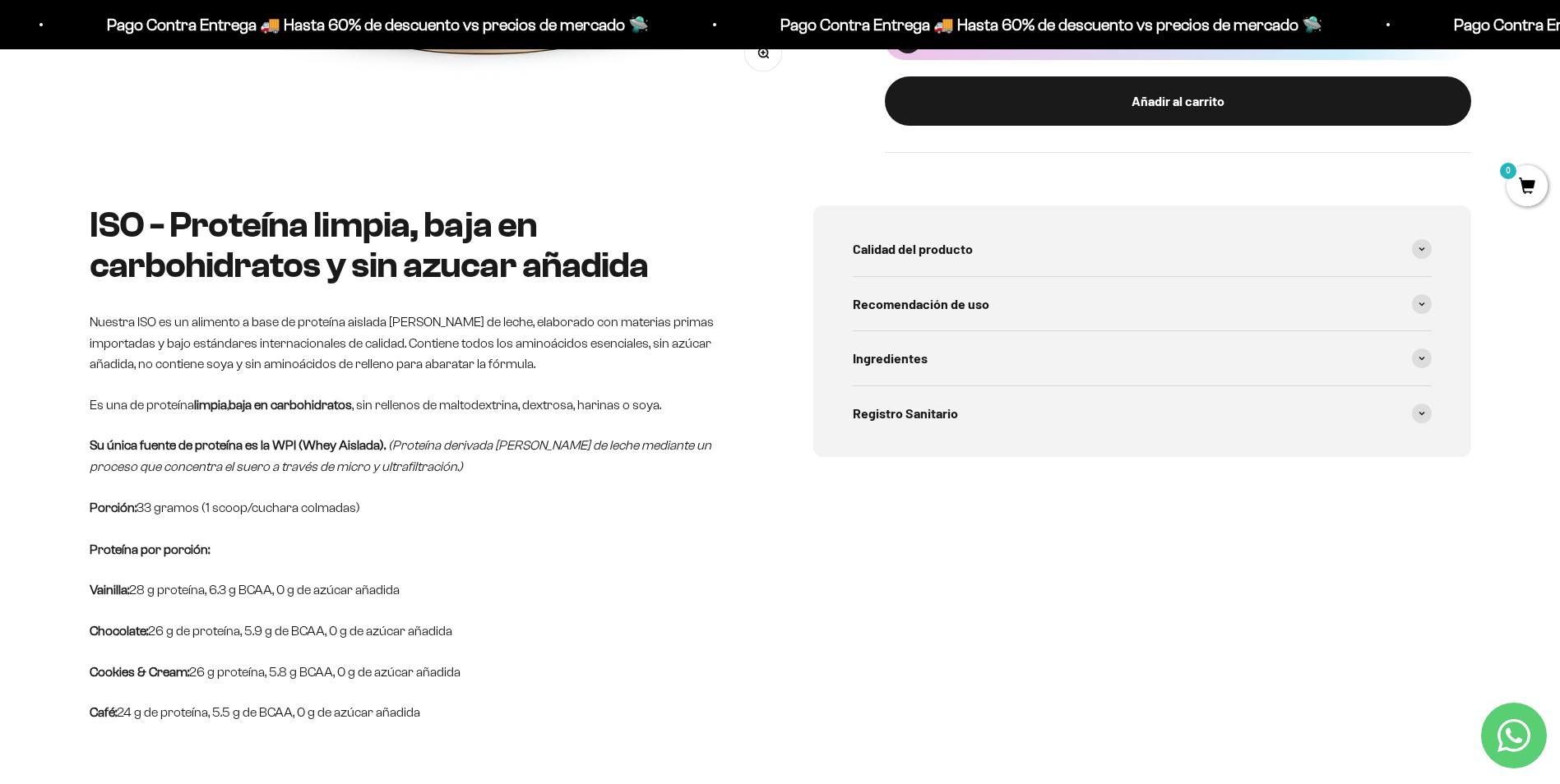
scroll to position [822, 0]
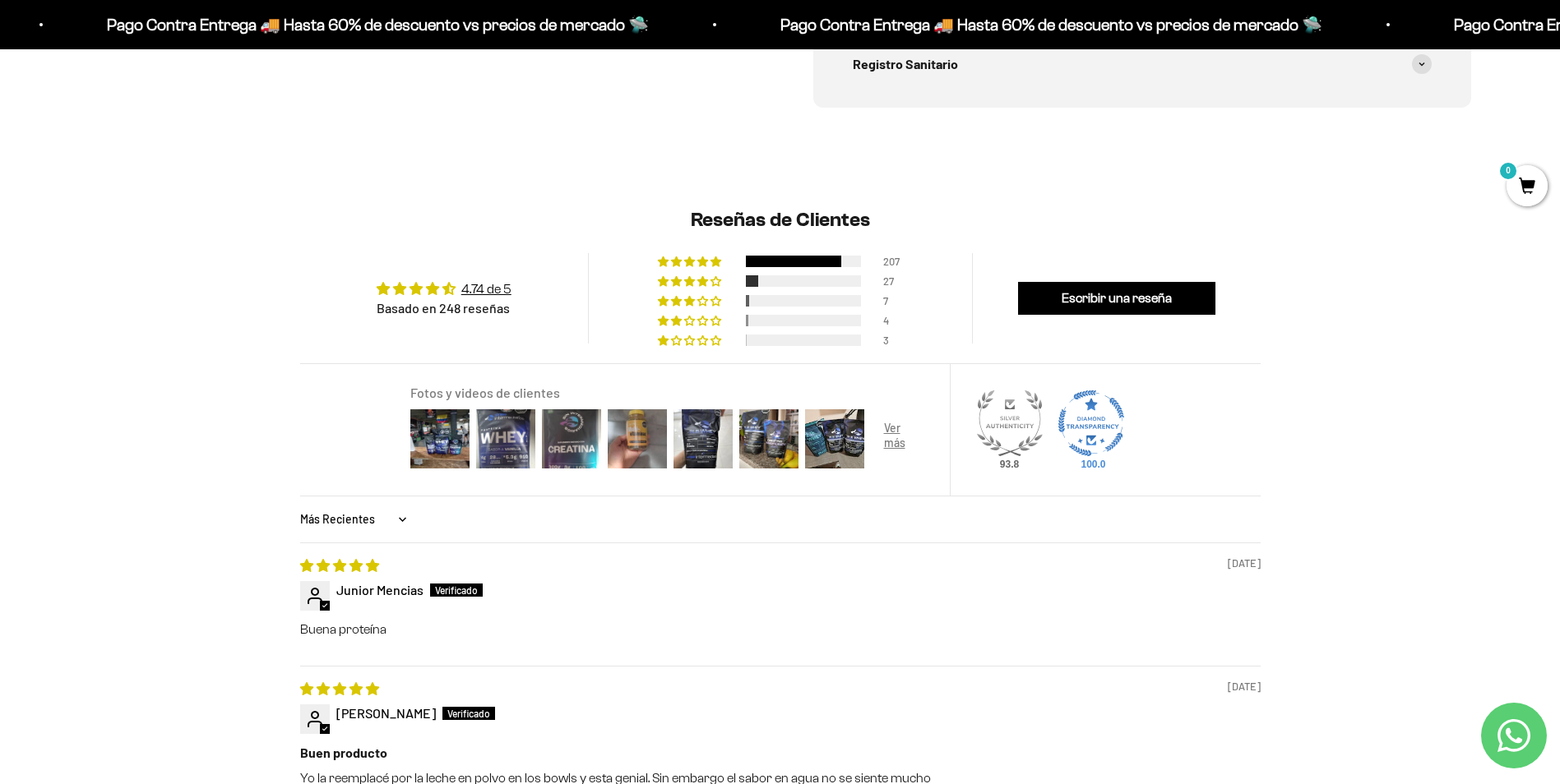
scroll to position [1069, 0]
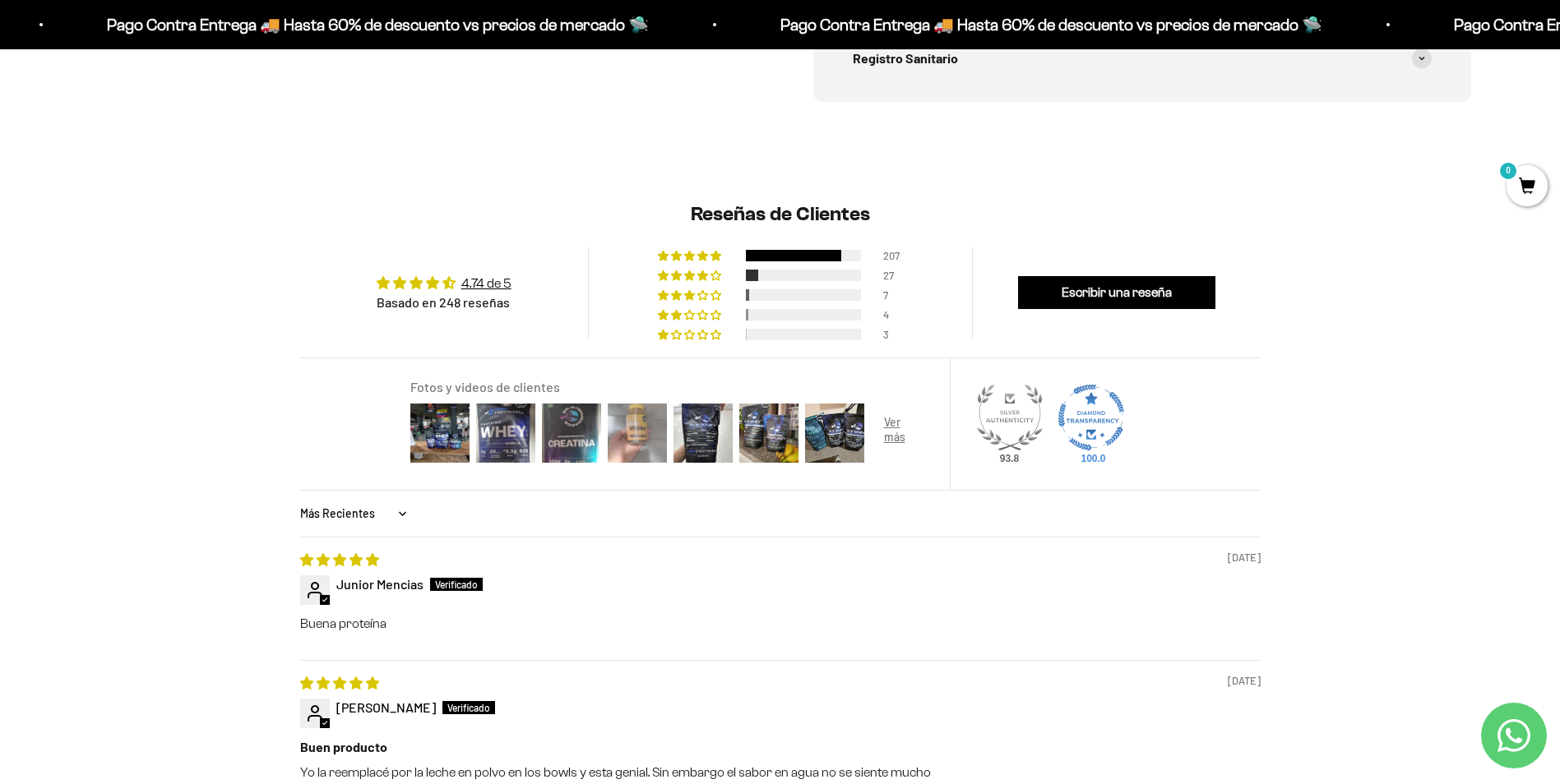
click at [623, 422] on img at bounding box center [637, 433] width 65 height 65
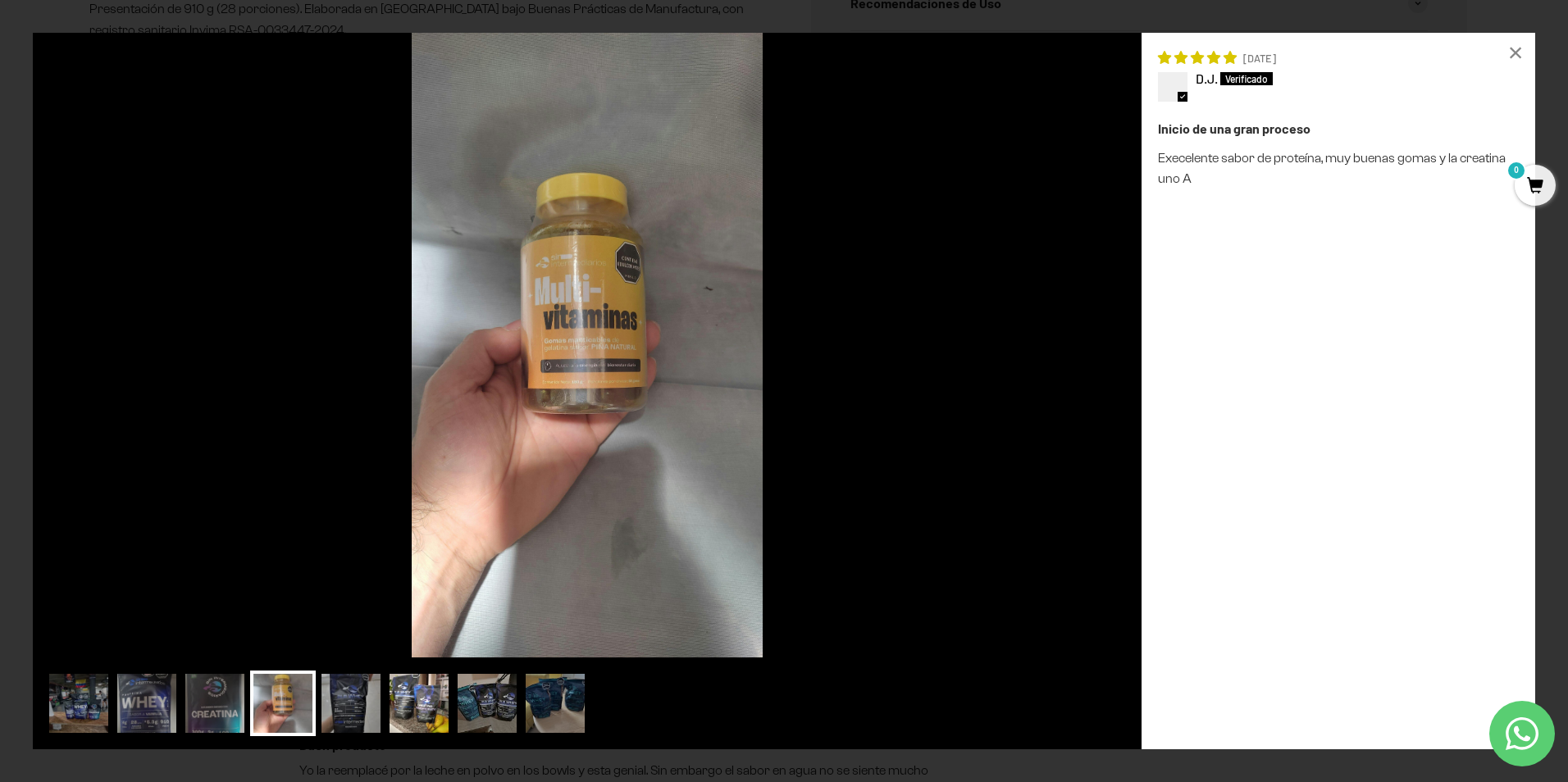
click at [431, 681] on img at bounding box center [418, 703] width 65 height 65
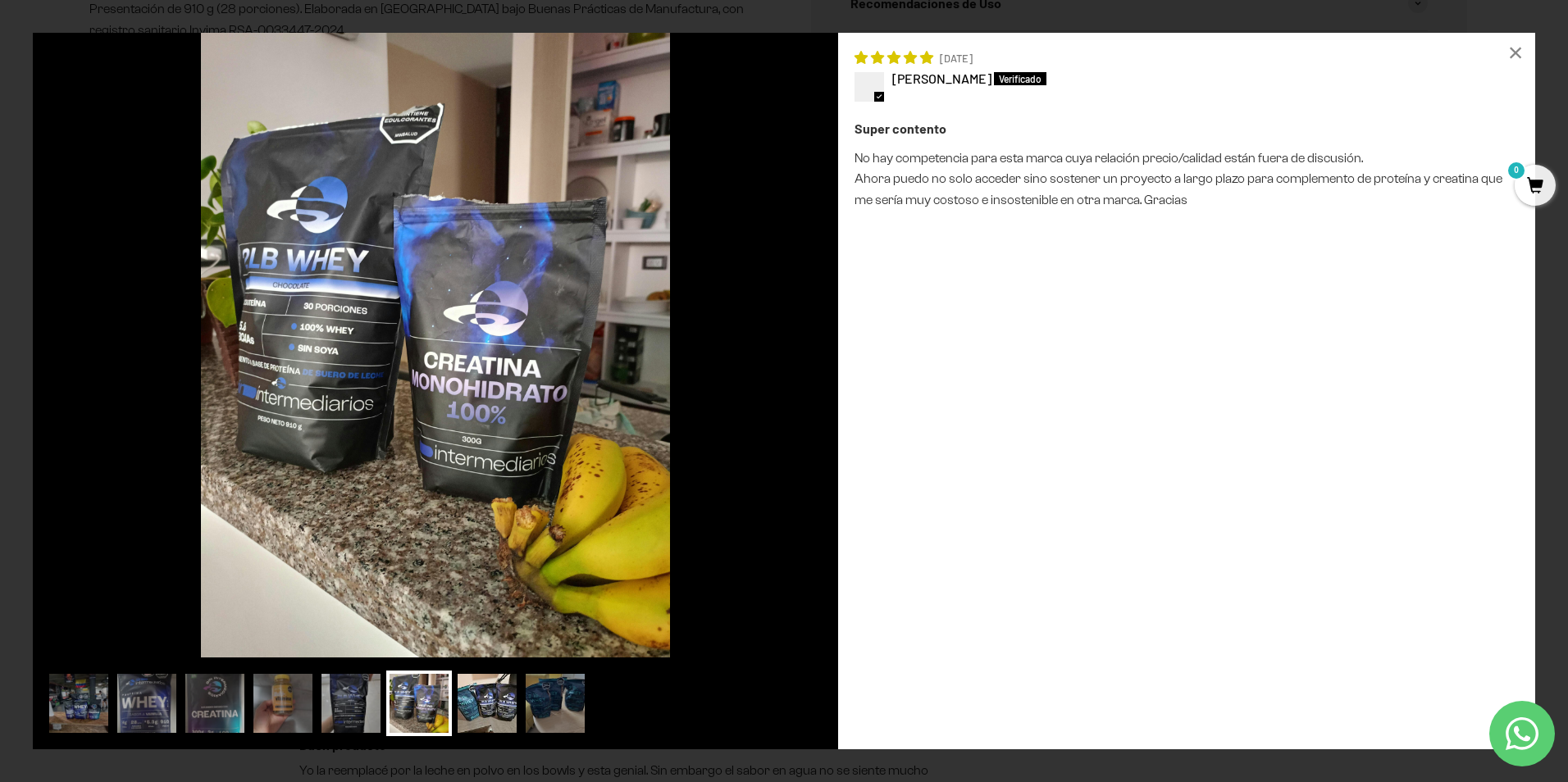
click at [466, 696] on img at bounding box center [487, 703] width 65 height 65
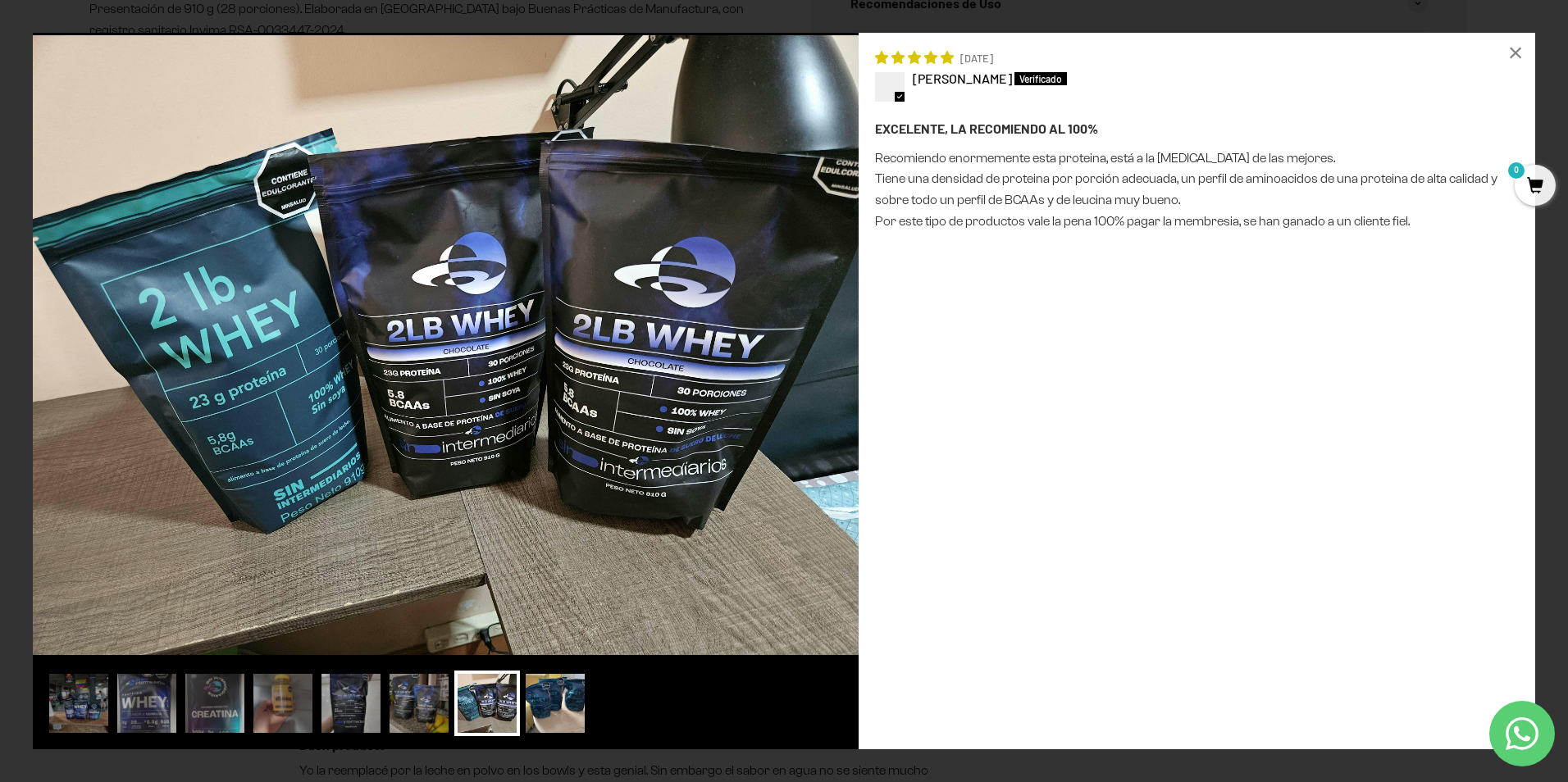
click at [561, 698] on img at bounding box center [555, 703] width 65 height 65
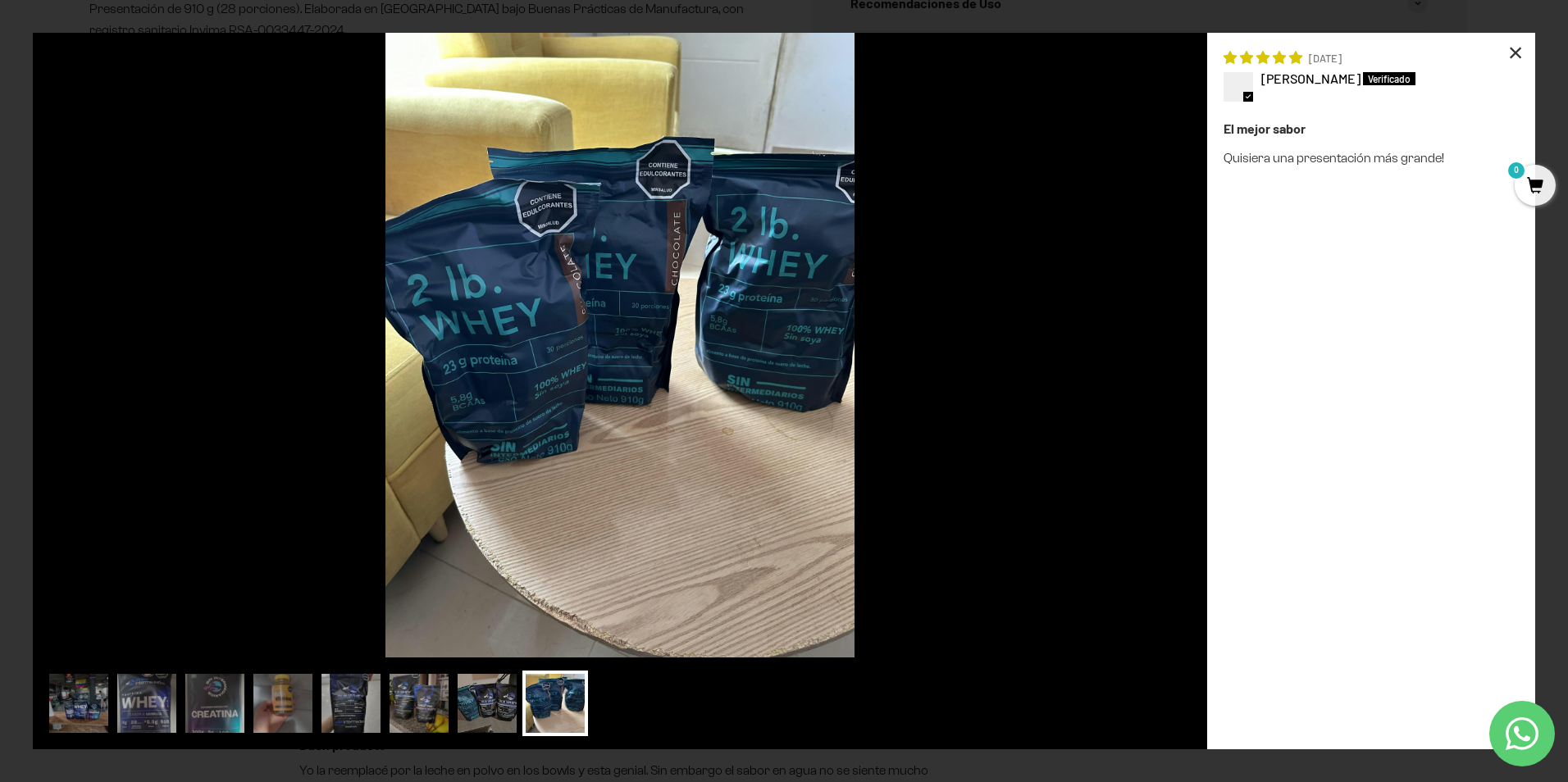
click at [1521, 51] on div "×" at bounding box center [1515, 53] width 39 height 39
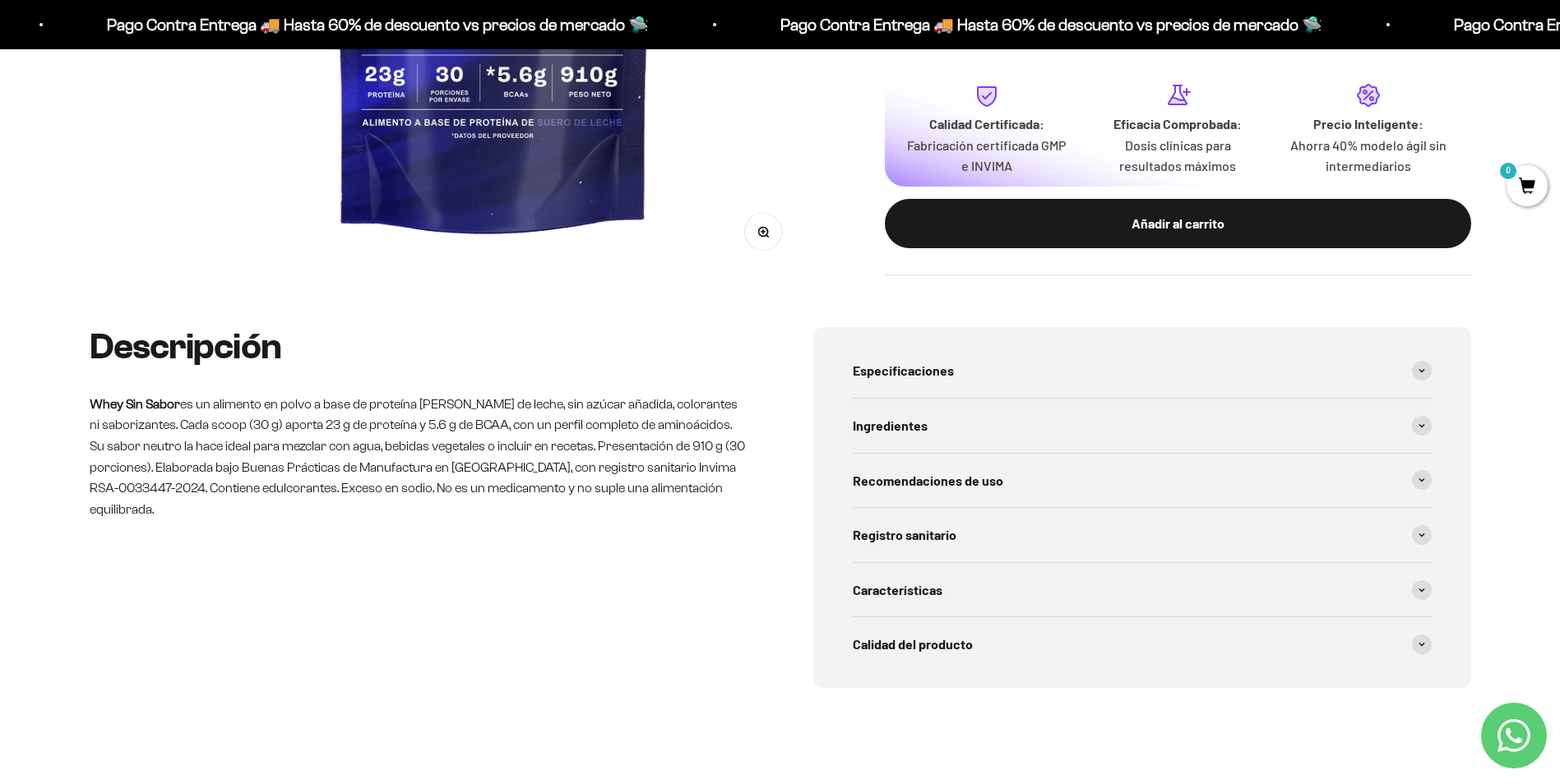
scroll to position [576, 0]
